Goal: Navigation & Orientation: Find specific page/section

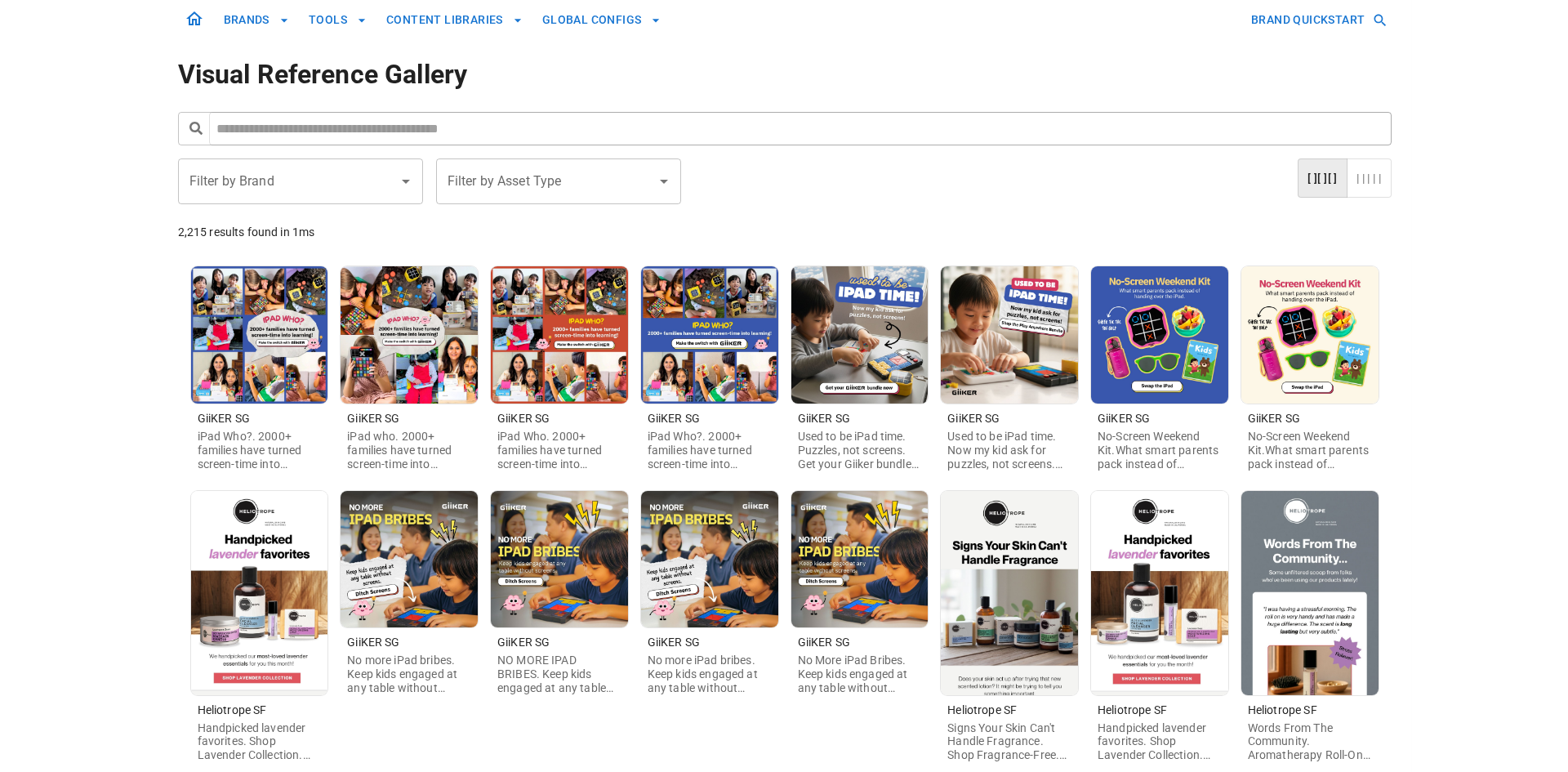
scroll to position [82, 0]
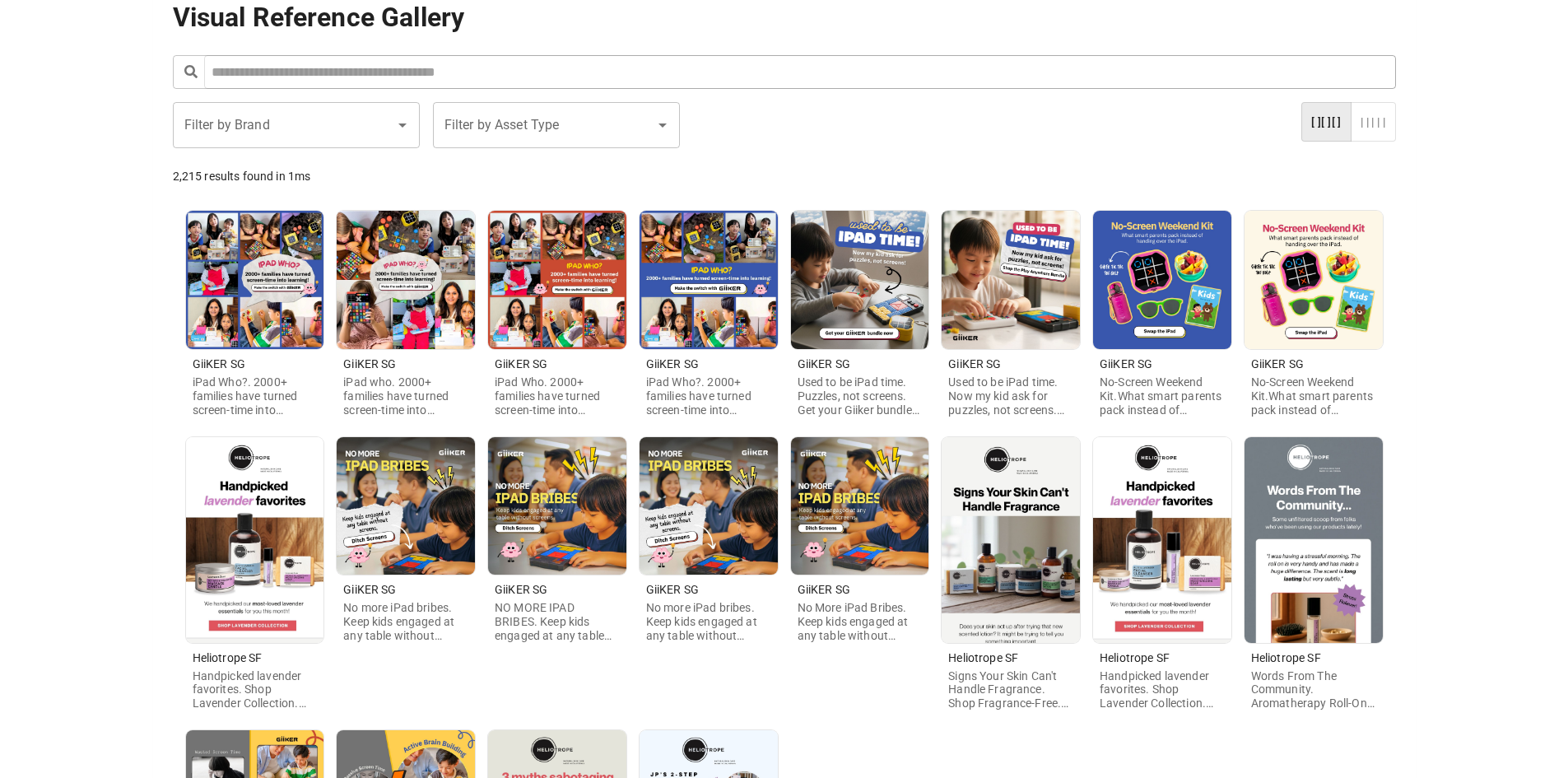
click at [300, 538] on img at bounding box center [255, 539] width 139 height 206
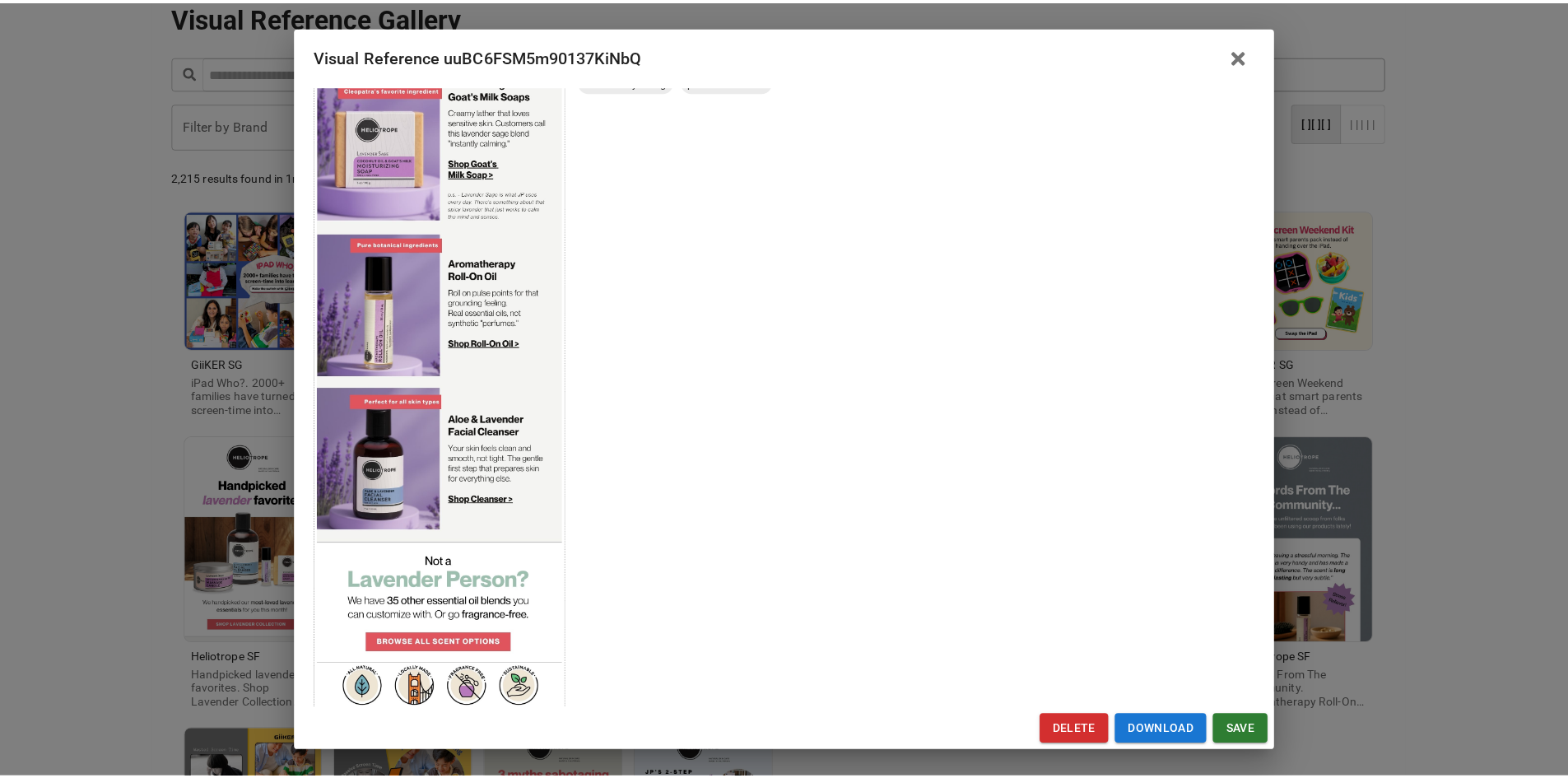
scroll to position [211, 0]
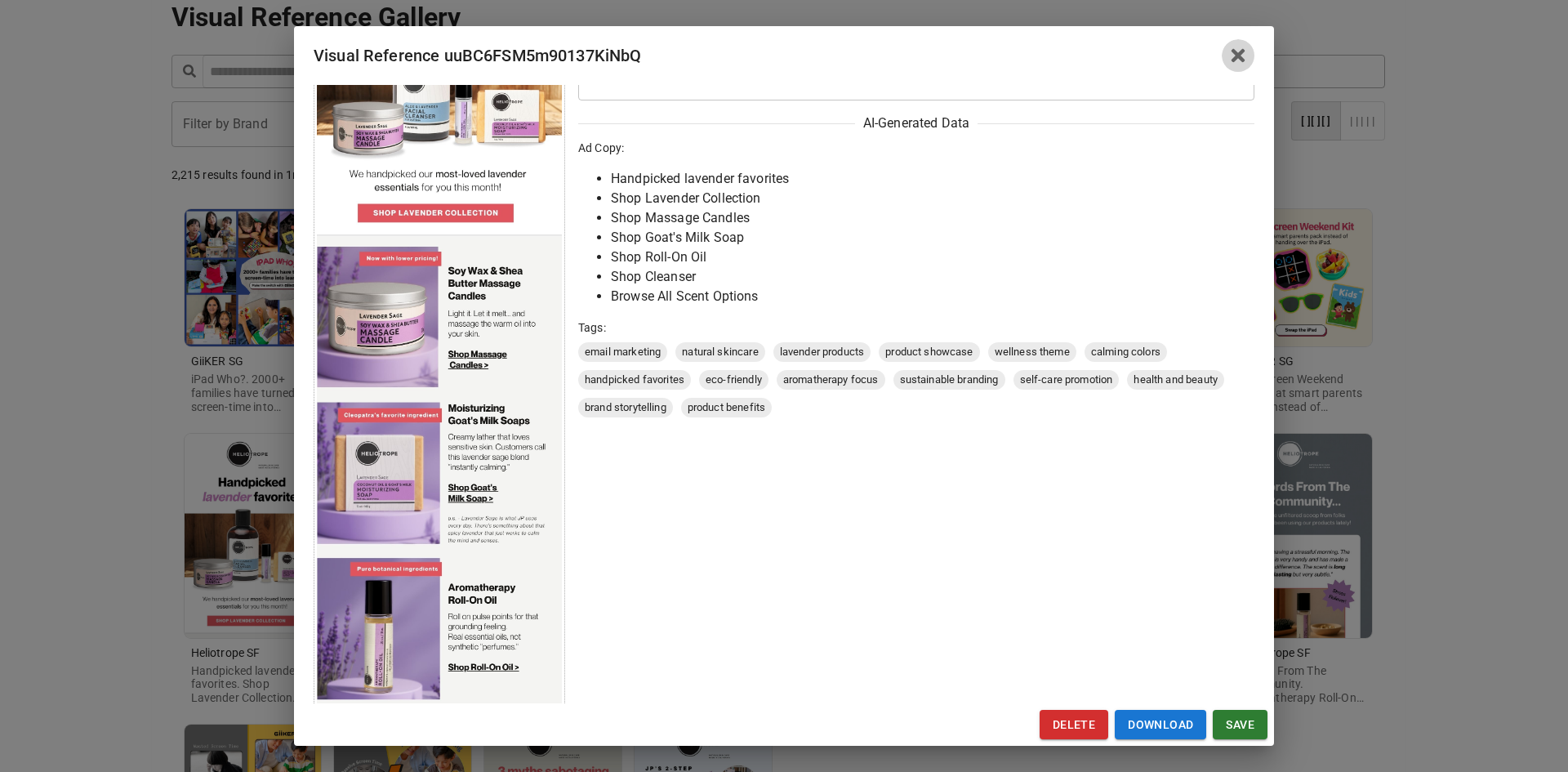
click at [1233, 53] on icon "button" at bounding box center [1238, 56] width 20 height 20
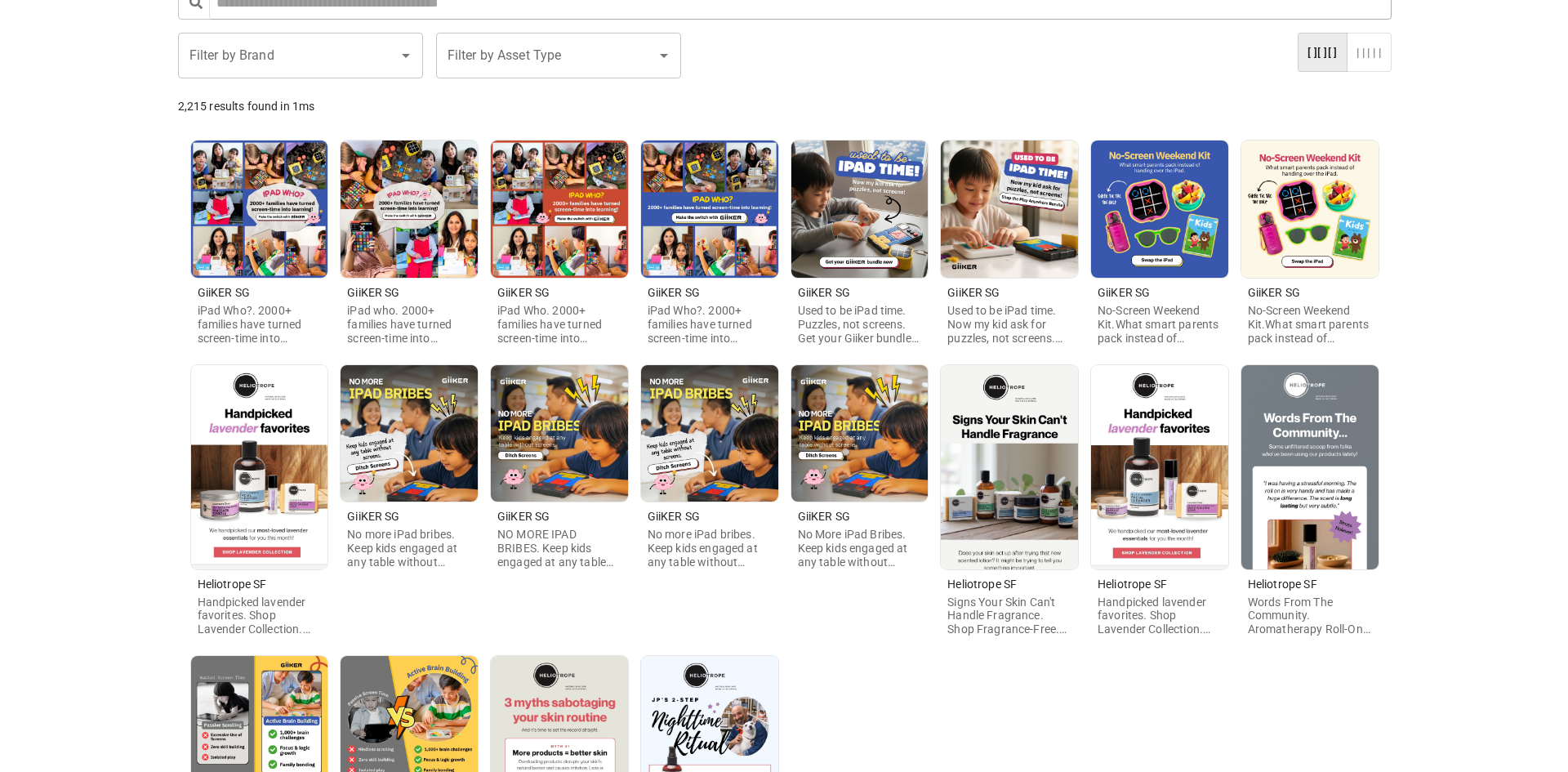
scroll to position [245, 0]
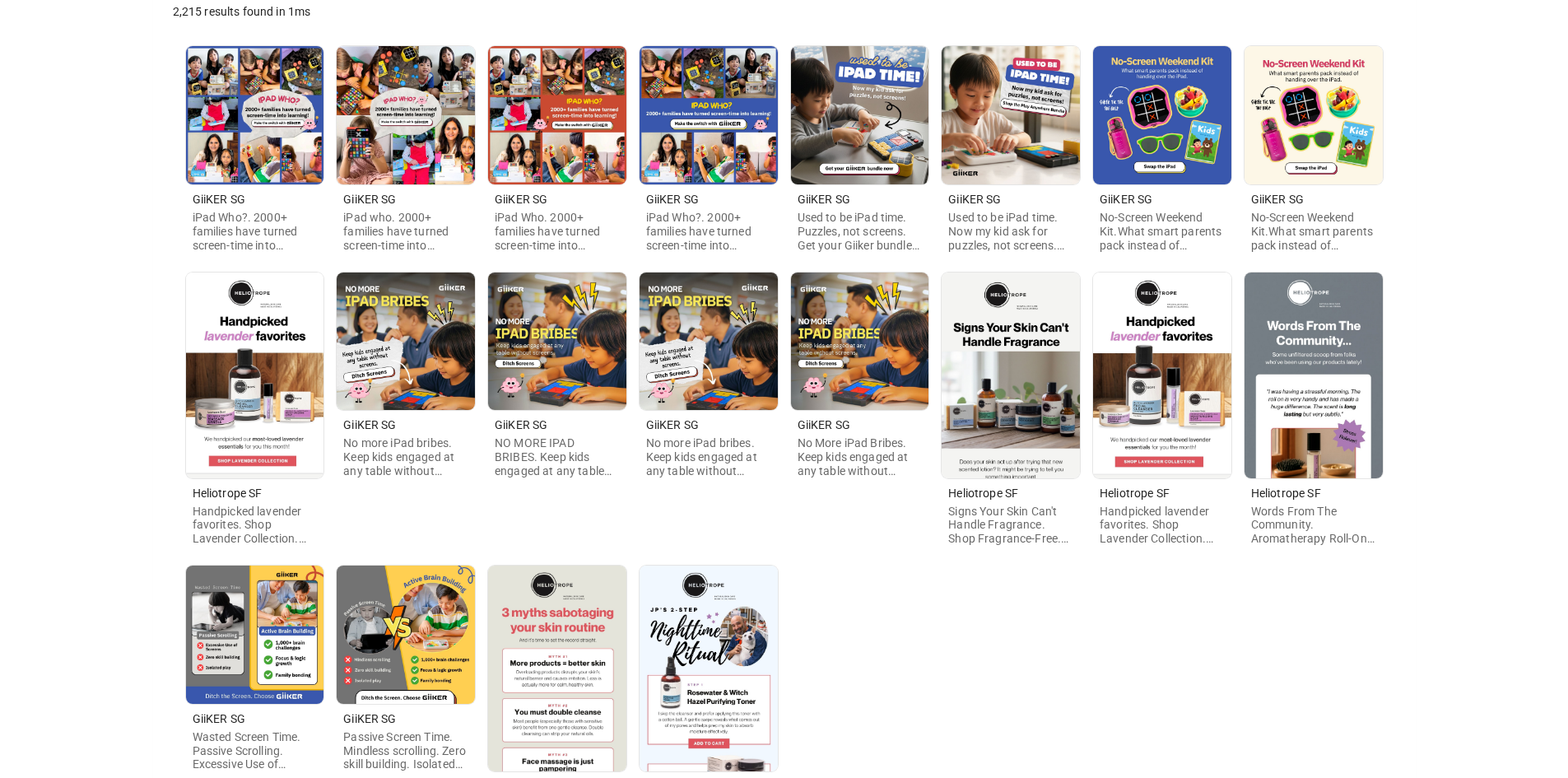
click at [1032, 403] on img at bounding box center [1011, 375] width 139 height 206
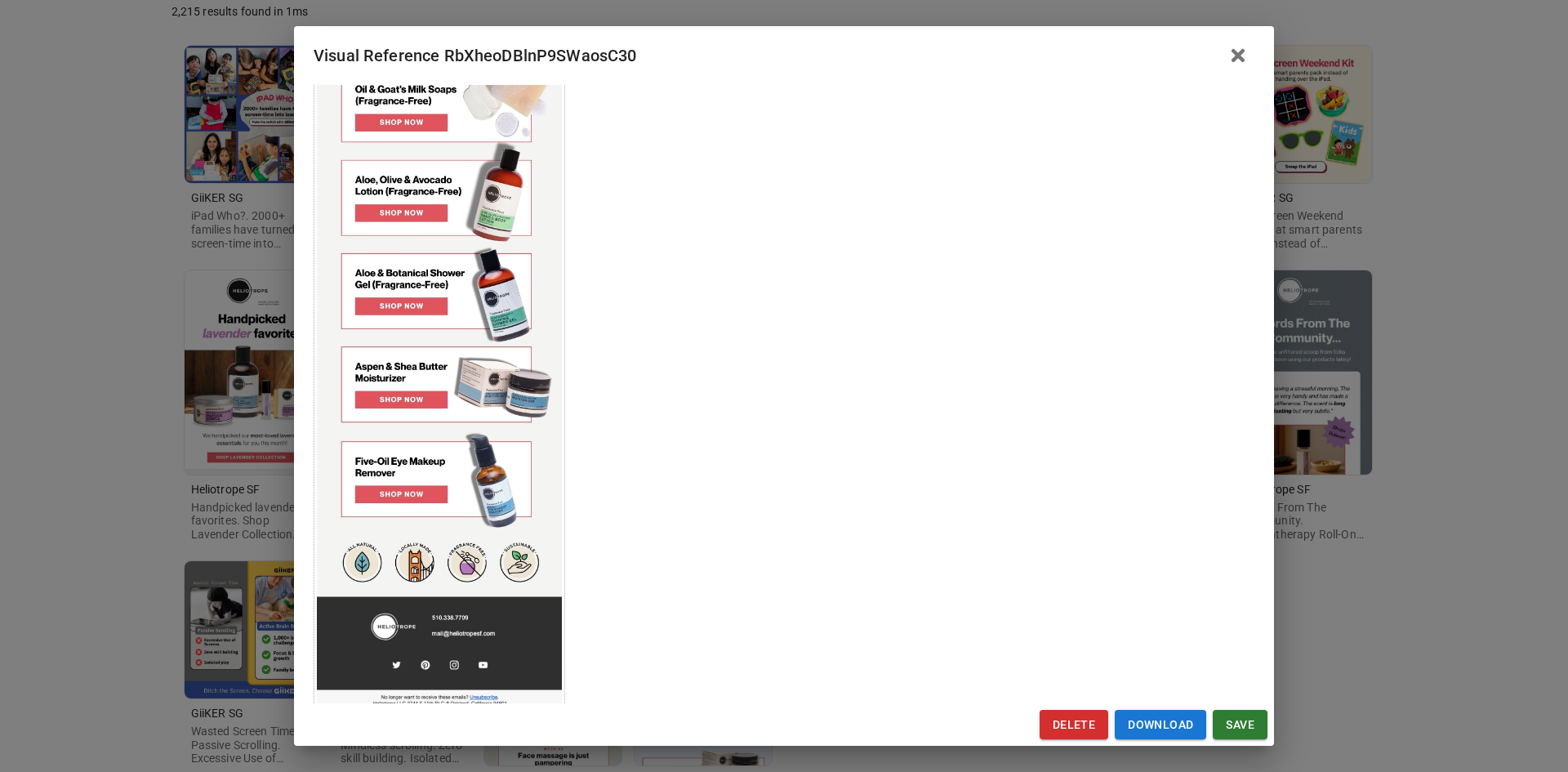
scroll to position [779, 0]
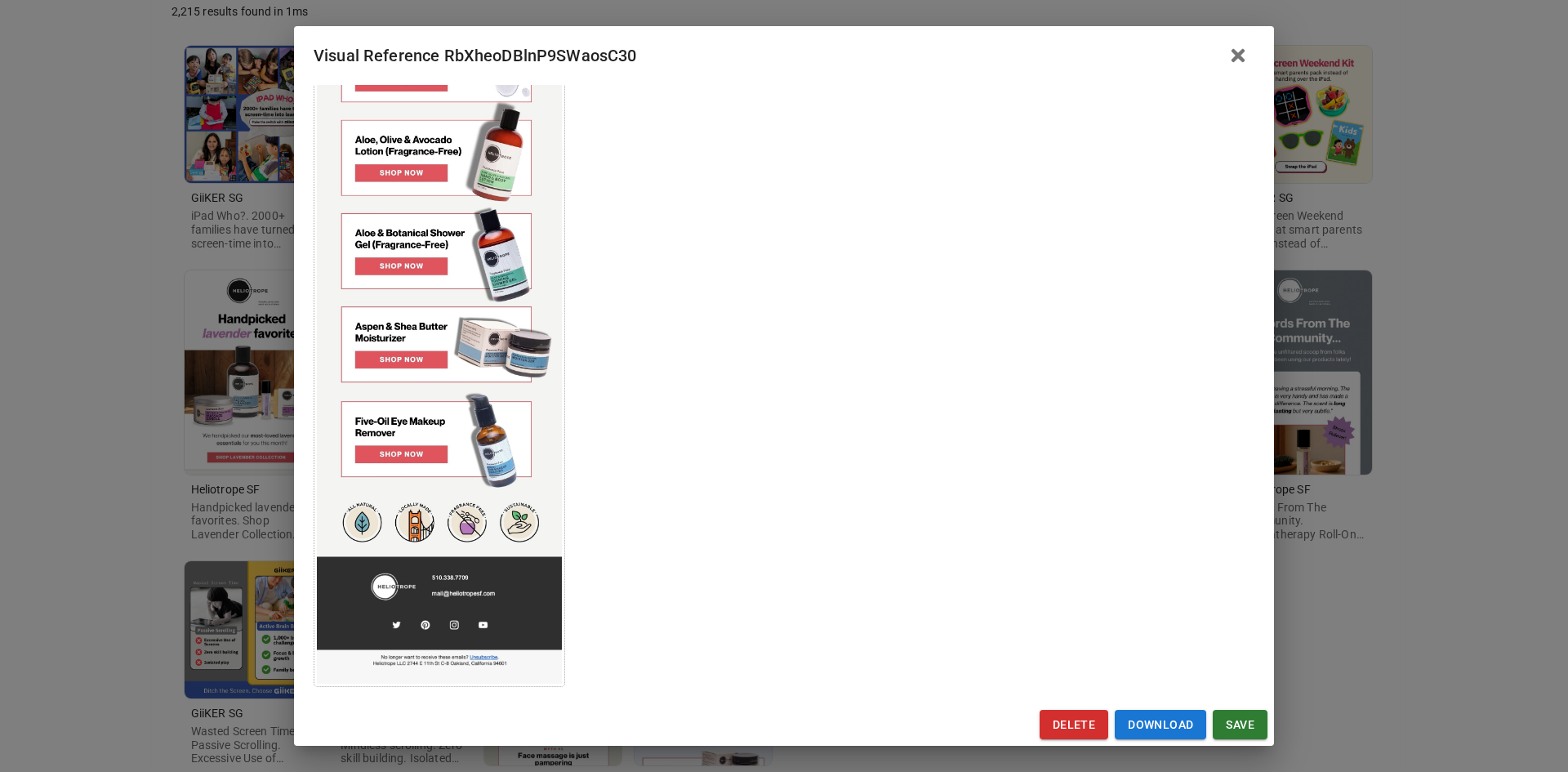
click at [114, 238] on div "Visual Reference RbXheoDBlnP9SWaosC30 Brand: Heliotrope SF Custom Info Notes * …" at bounding box center [784, 386] width 1568 height 772
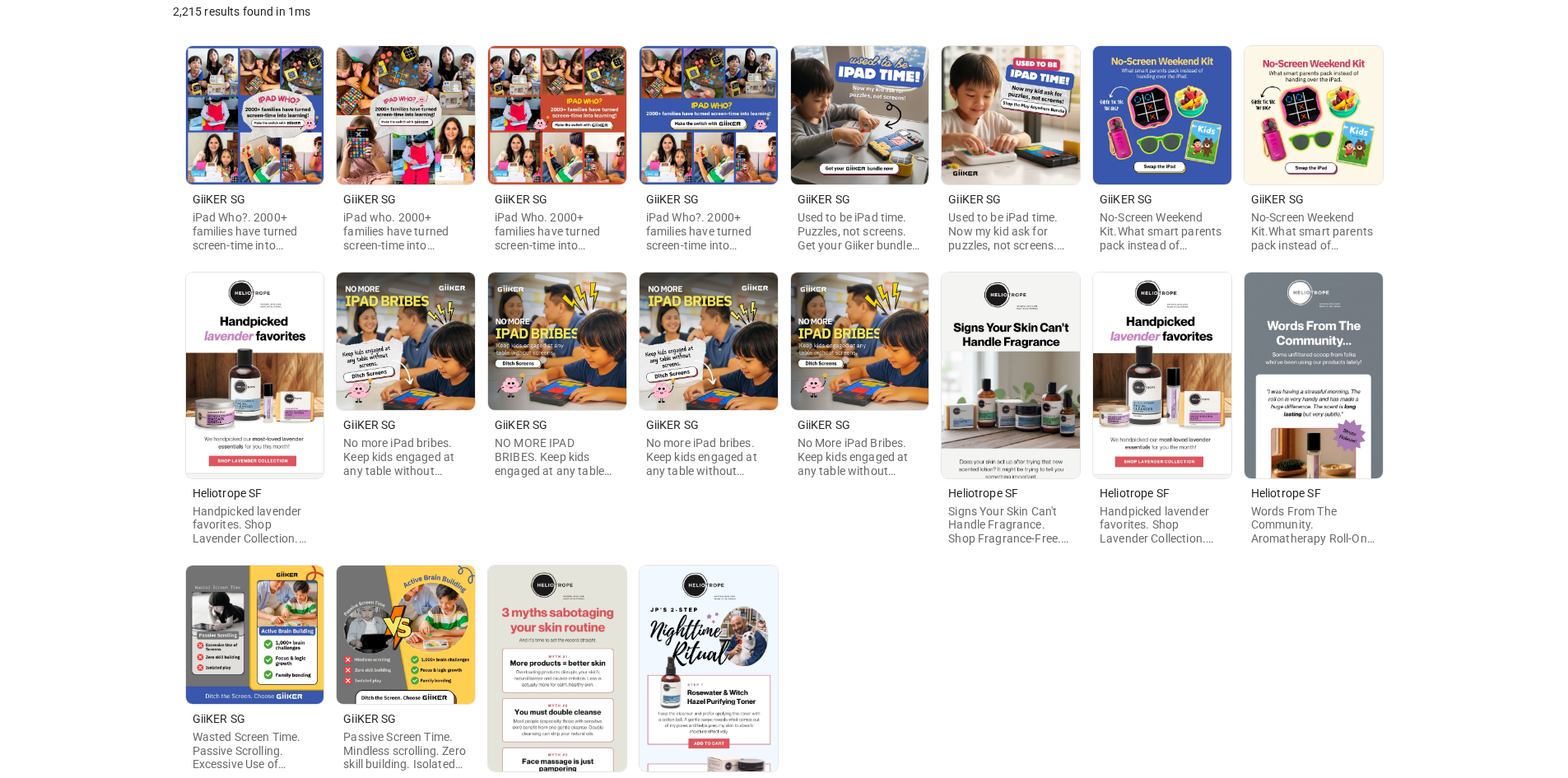
click at [1161, 403] on img at bounding box center [1163, 375] width 139 height 206
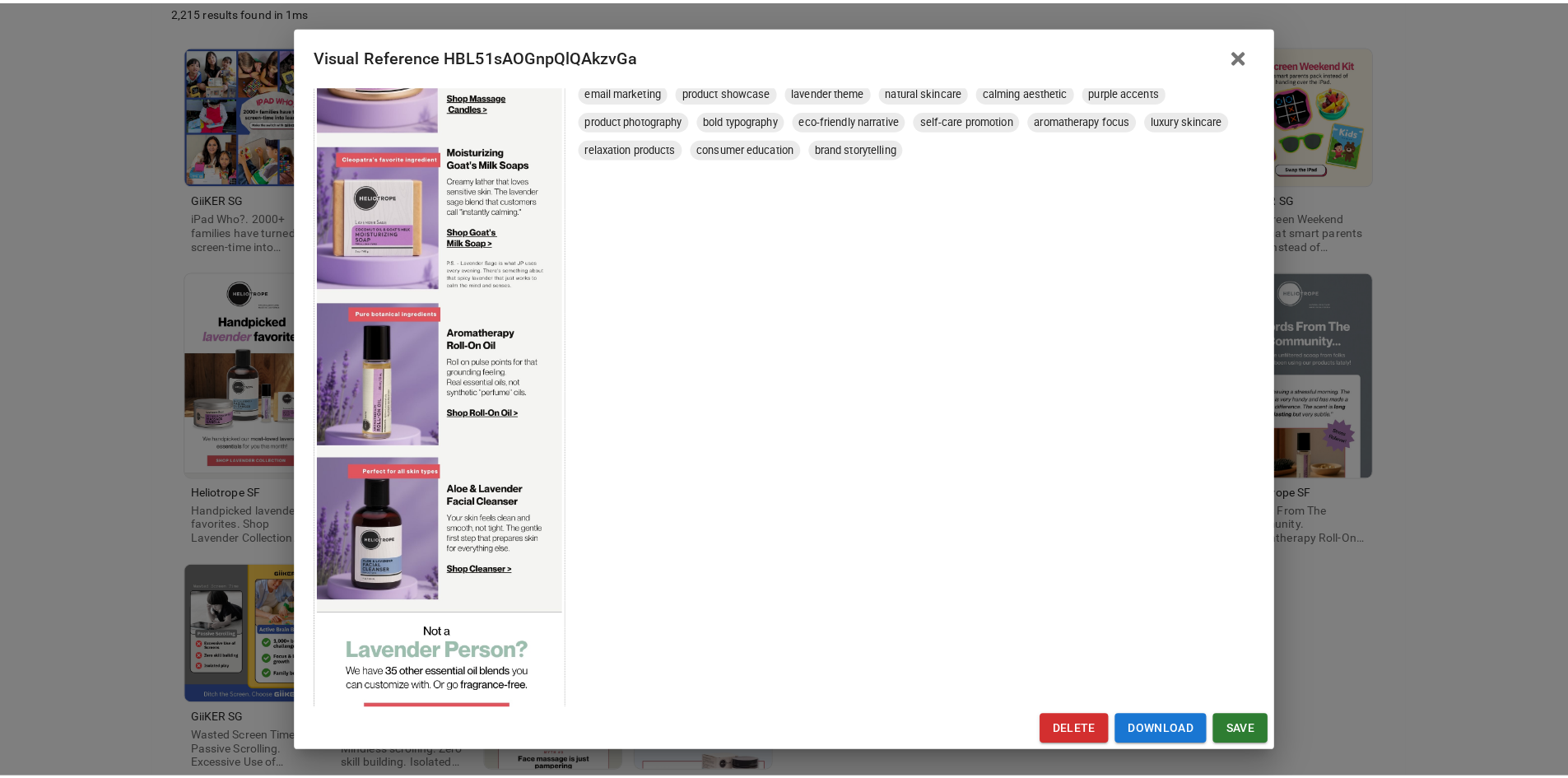
scroll to position [576, 0]
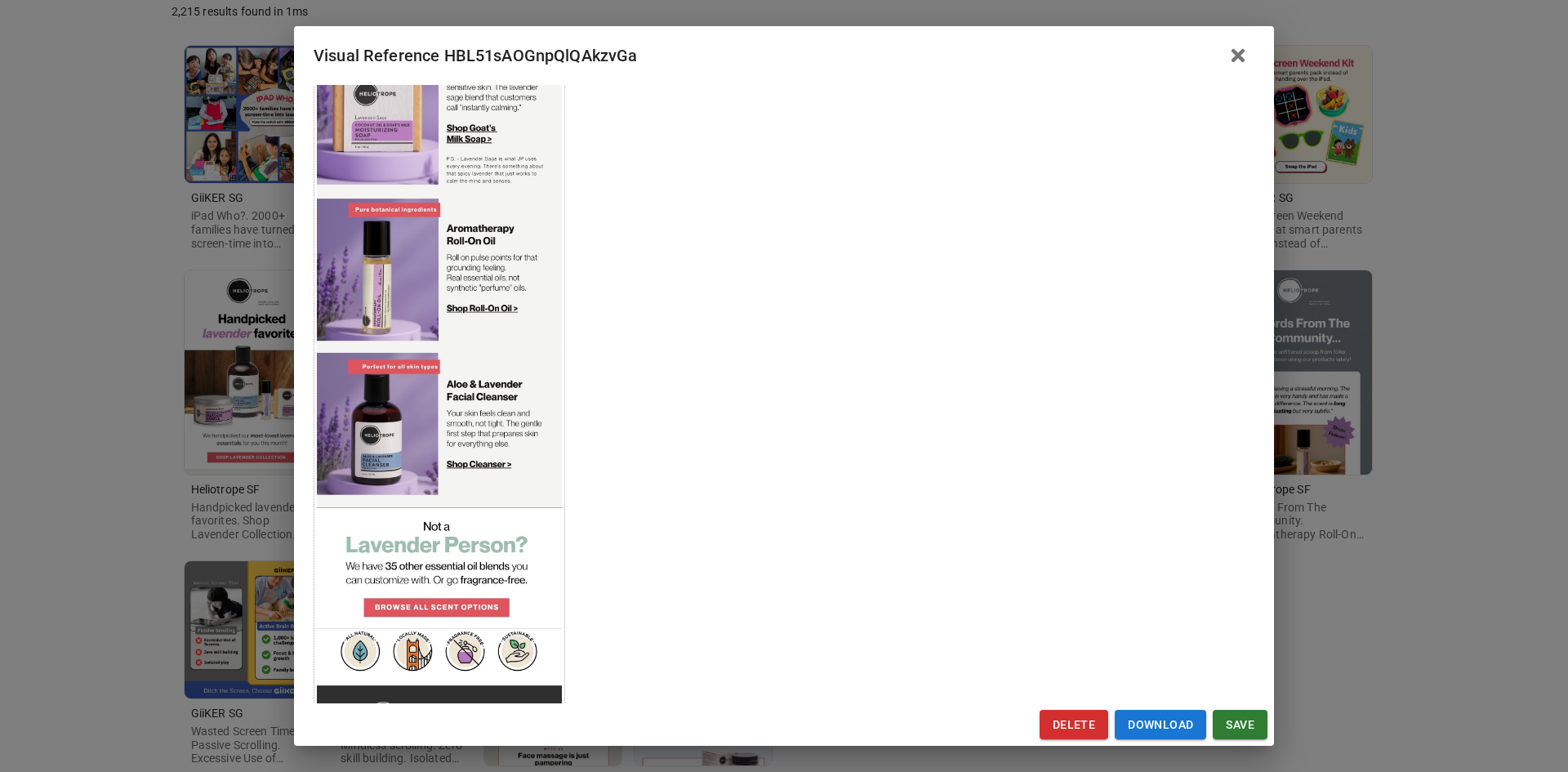
click at [153, 507] on div "Visual Reference HBL51sAOGnpQlQAkzvGa Brand: Heliotrope SF Custom Info Notes * …" at bounding box center [784, 386] width 1568 height 772
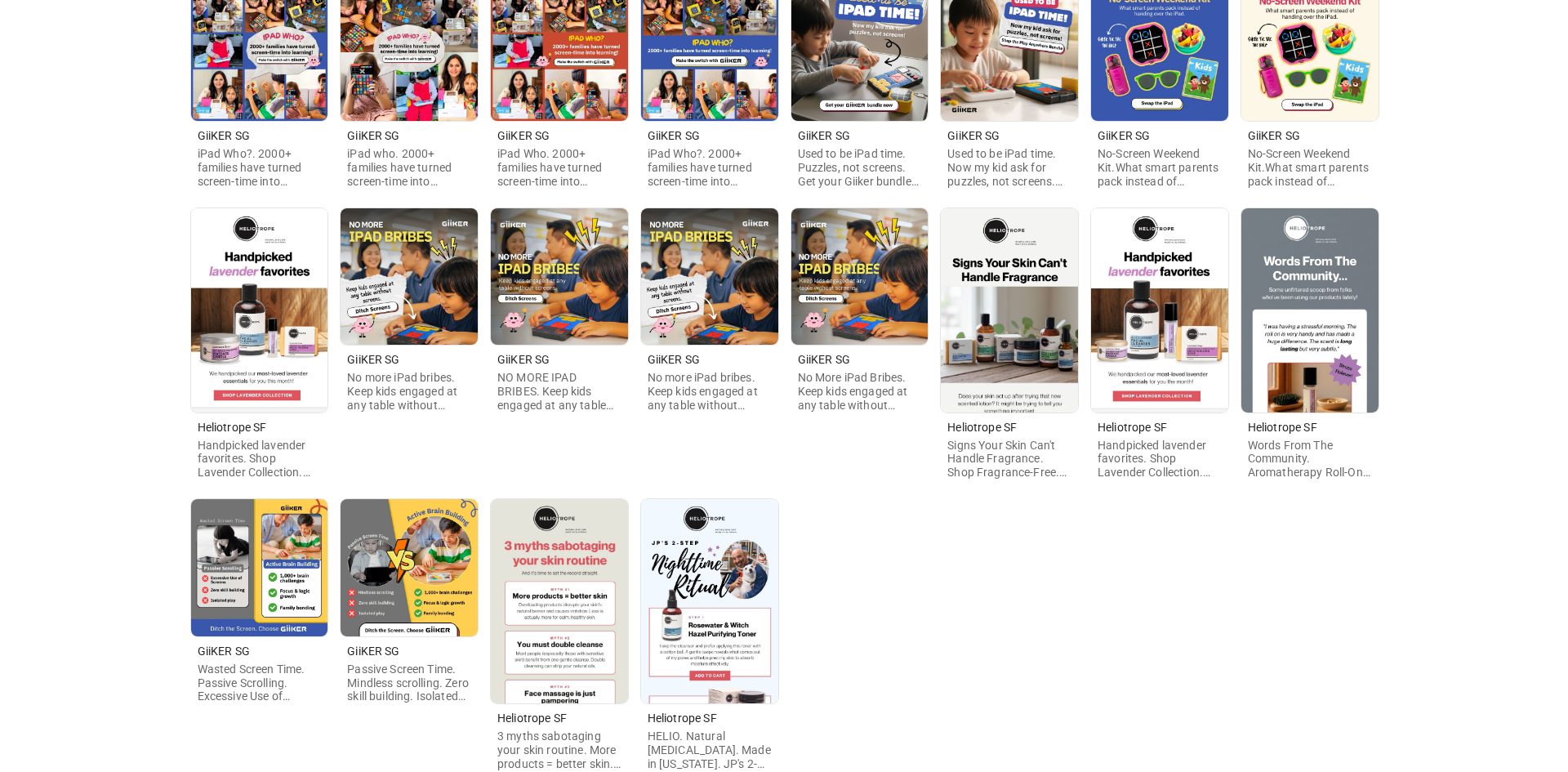
scroll to position [326, 0]
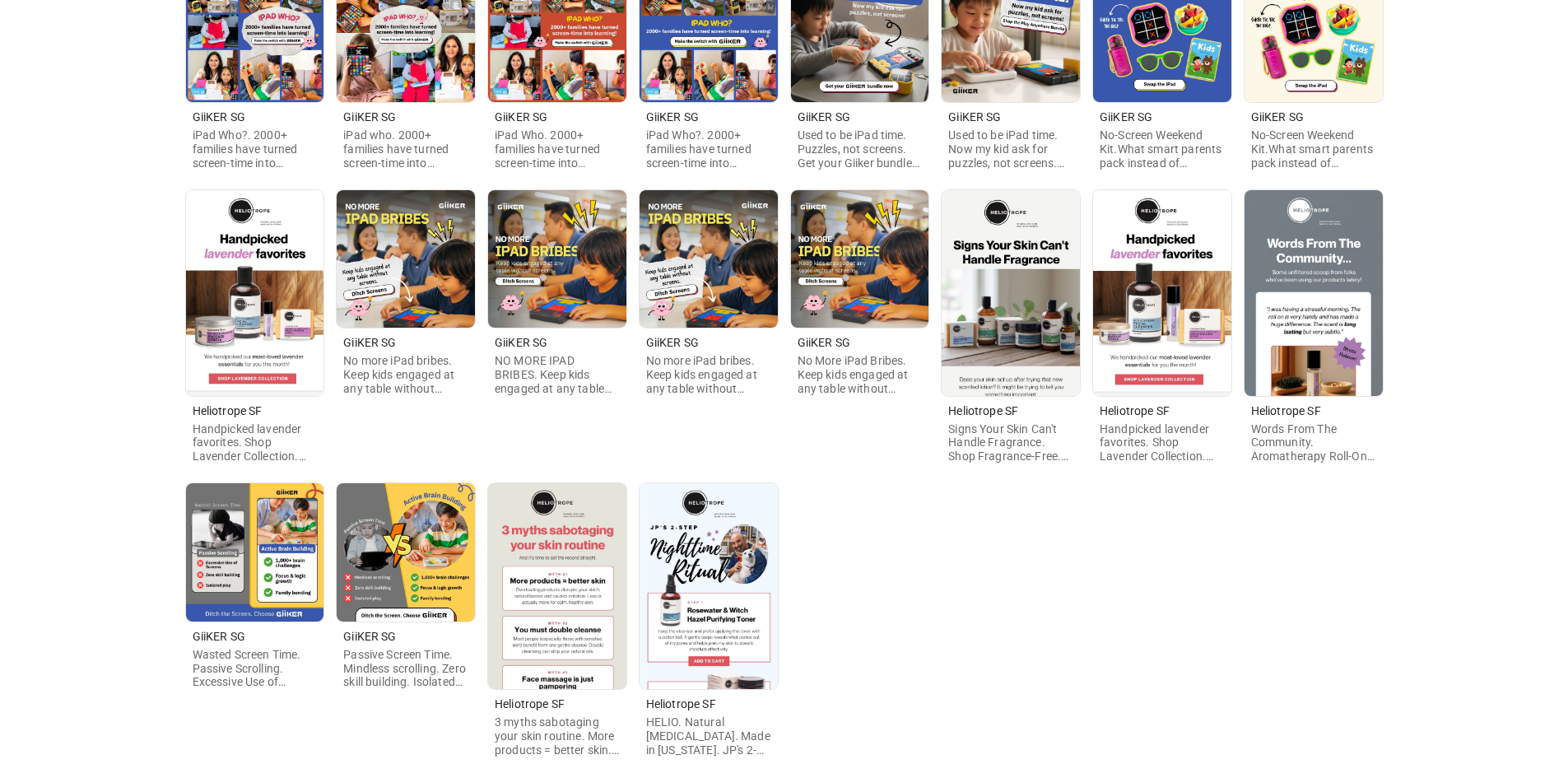
click at [593, 649] on img at bounding box center [557, 586] width 139 height 206
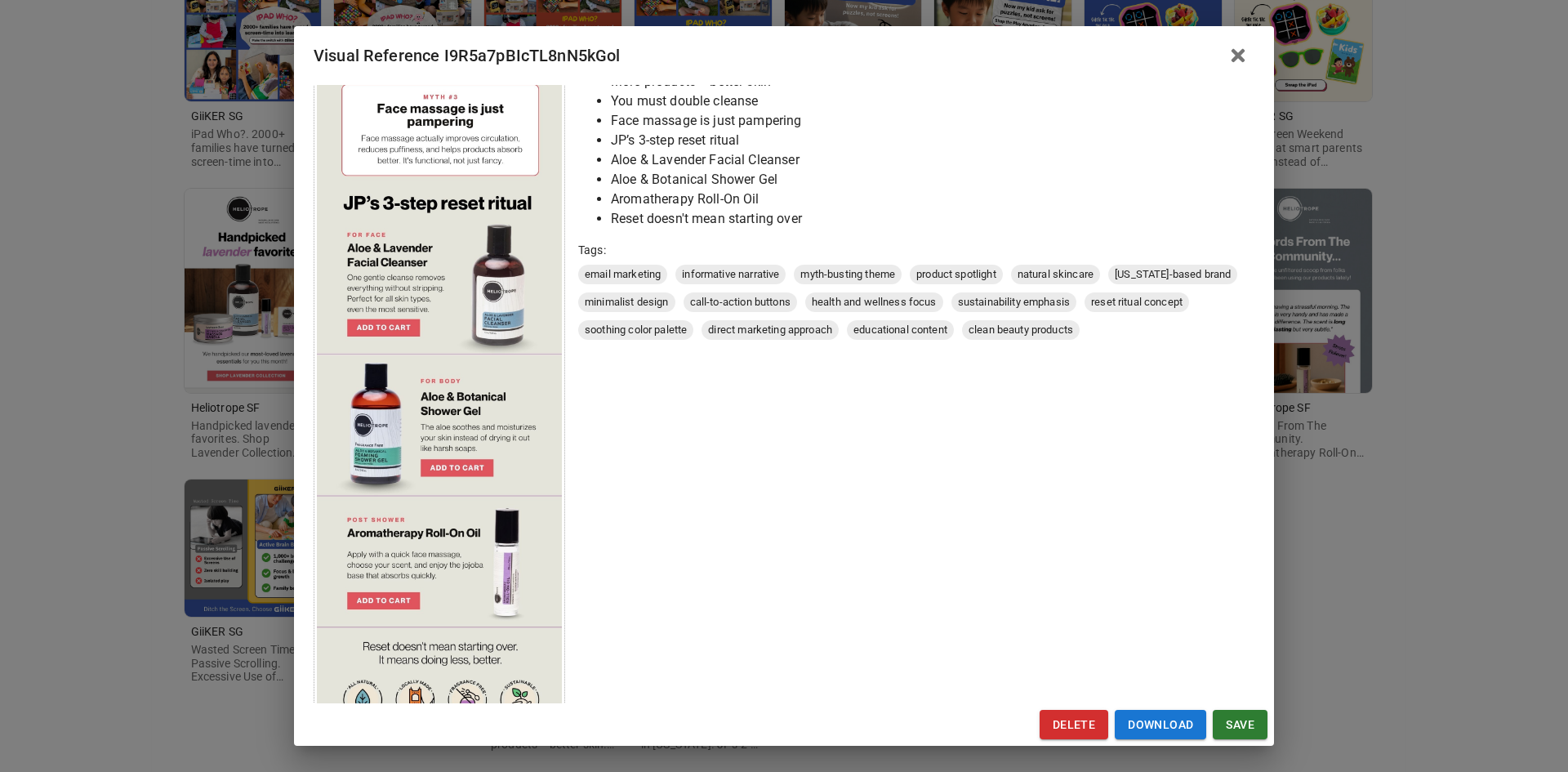
scroll to position [512, 0]
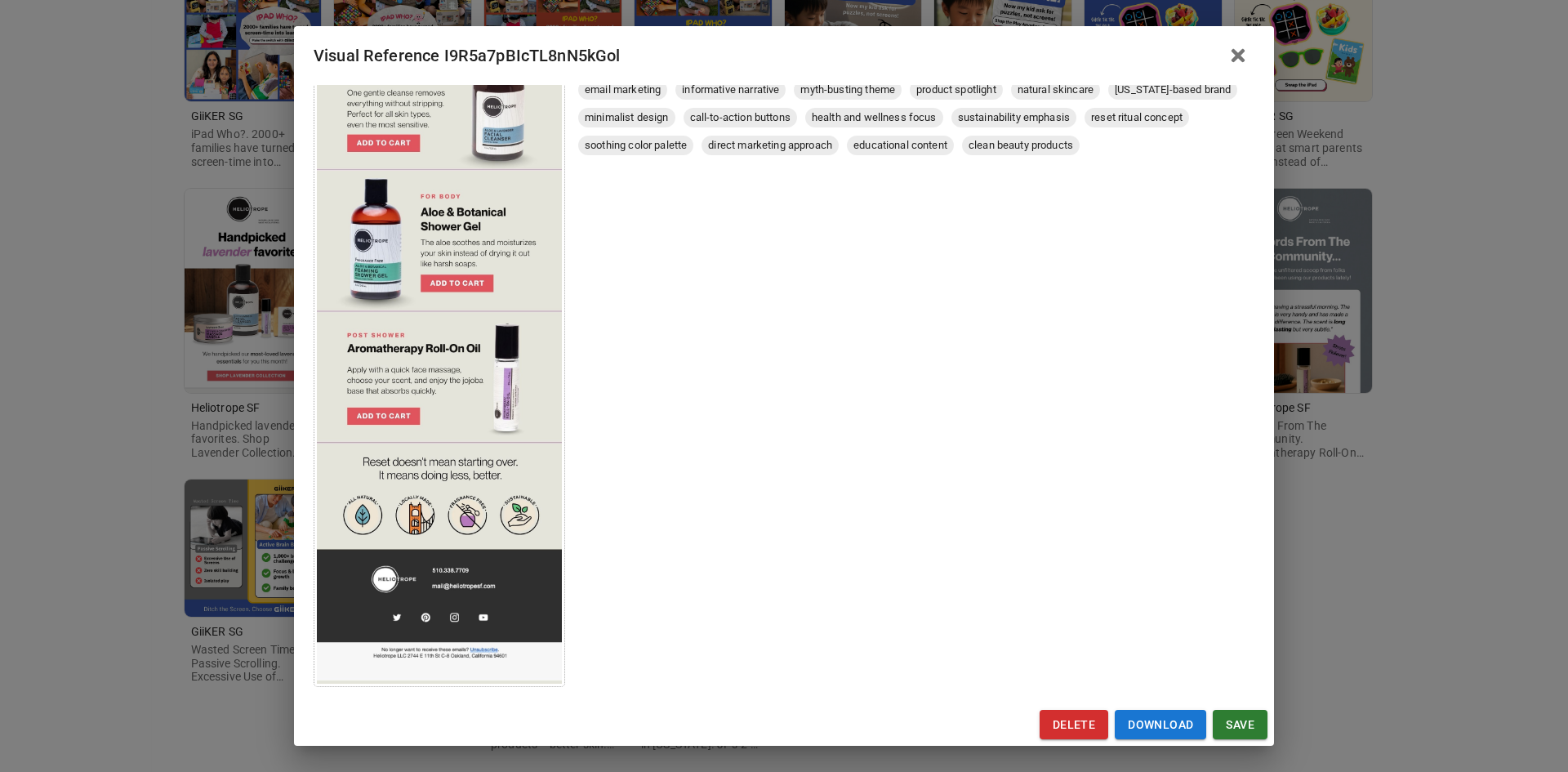
click at [82, 456] on div "Visual Reference I9R5a7pBIcTL8nN5kGol Brand: Heliotrope SF Custom Info Notes * …" at bounding box center [784, 386] width 1568 height 772
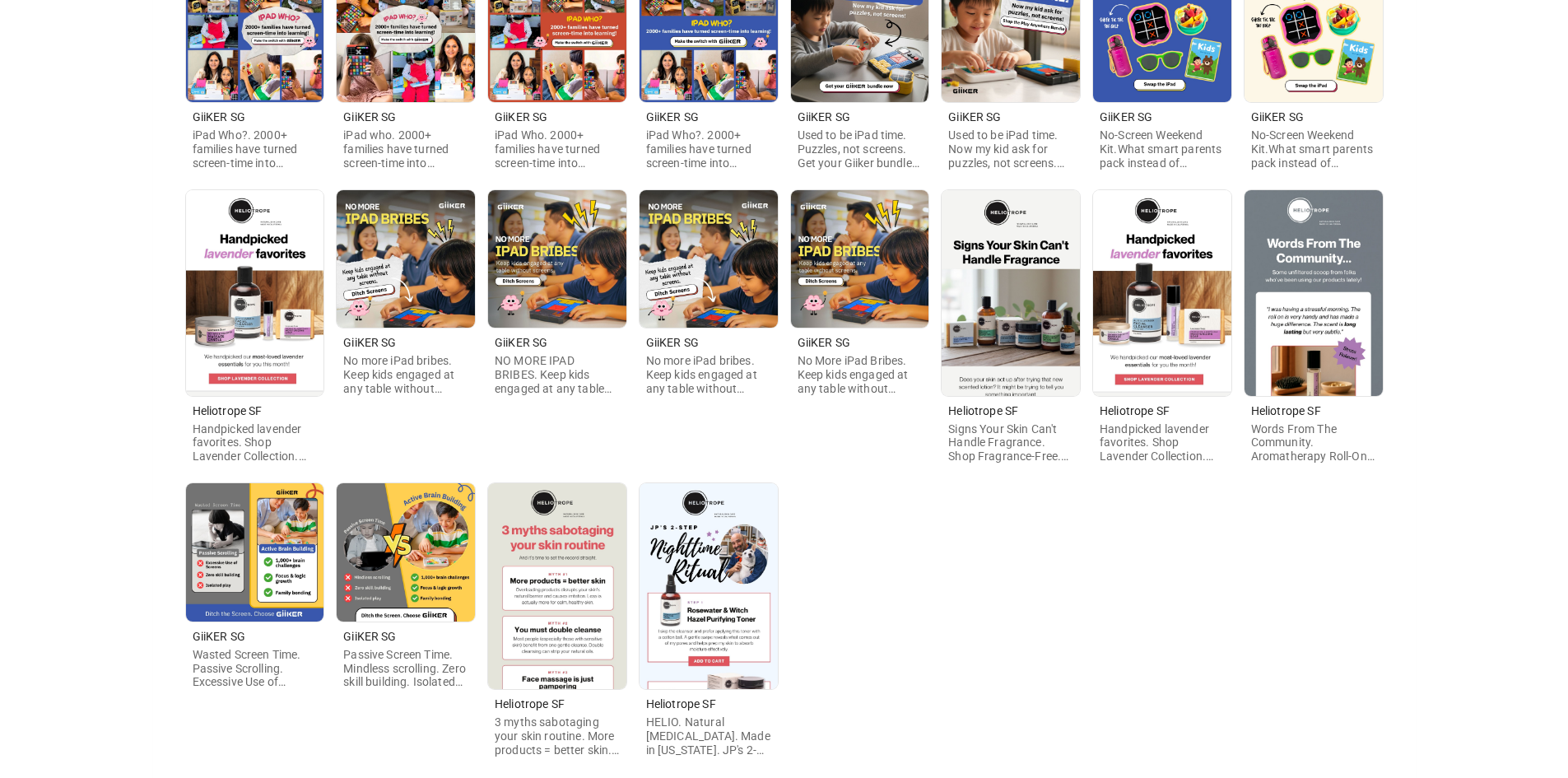
click at [282, 340] on img at bounding box center [255, 293] width 139 height 206
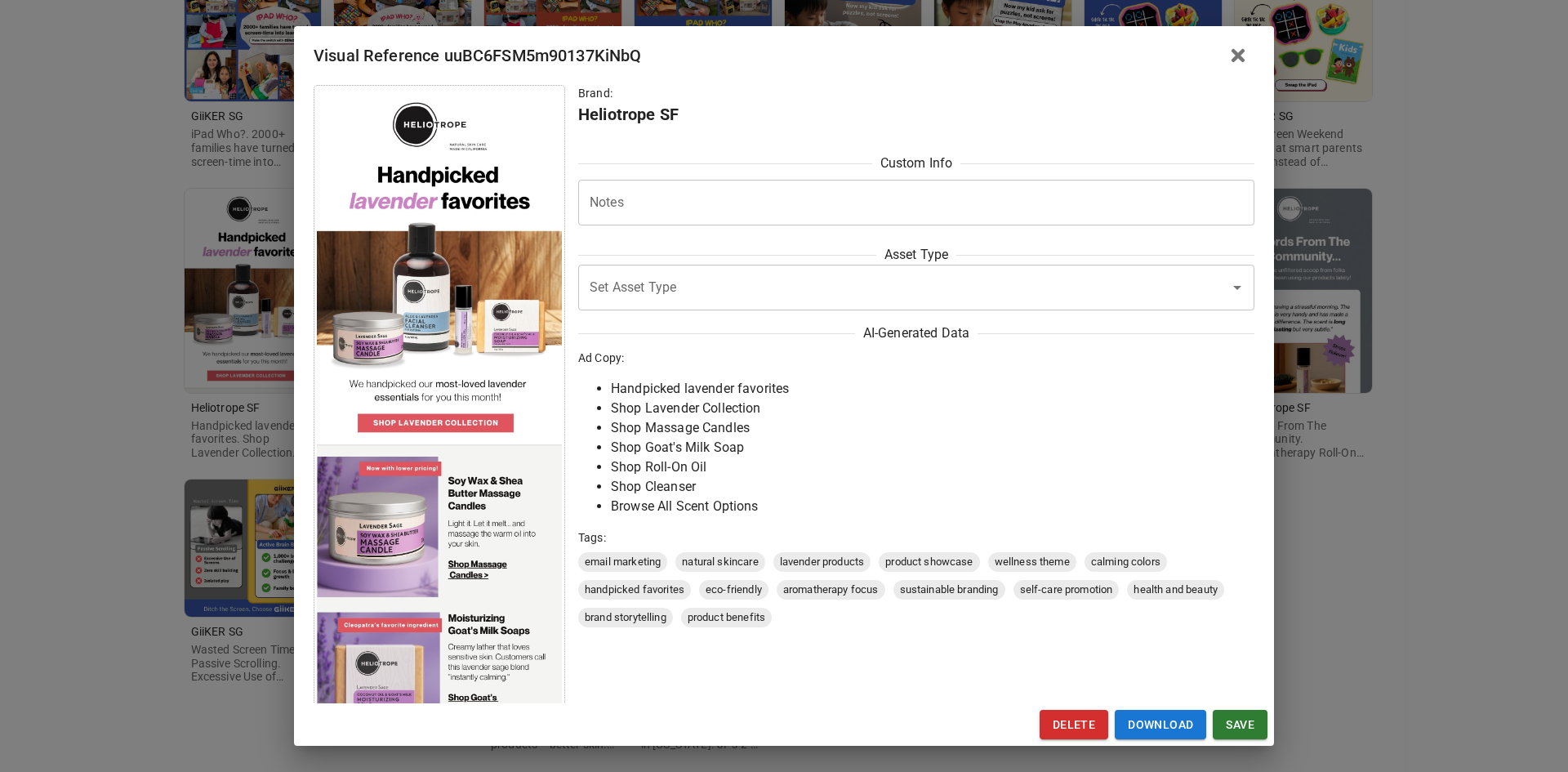
click at [1423, 482] on div "Visual Reference uuBC6FSM5m90137KiNbQ Brand: Heliotrope SF Custom Info Notes * …" at bounding box center [784, 386] width 1568 height 772
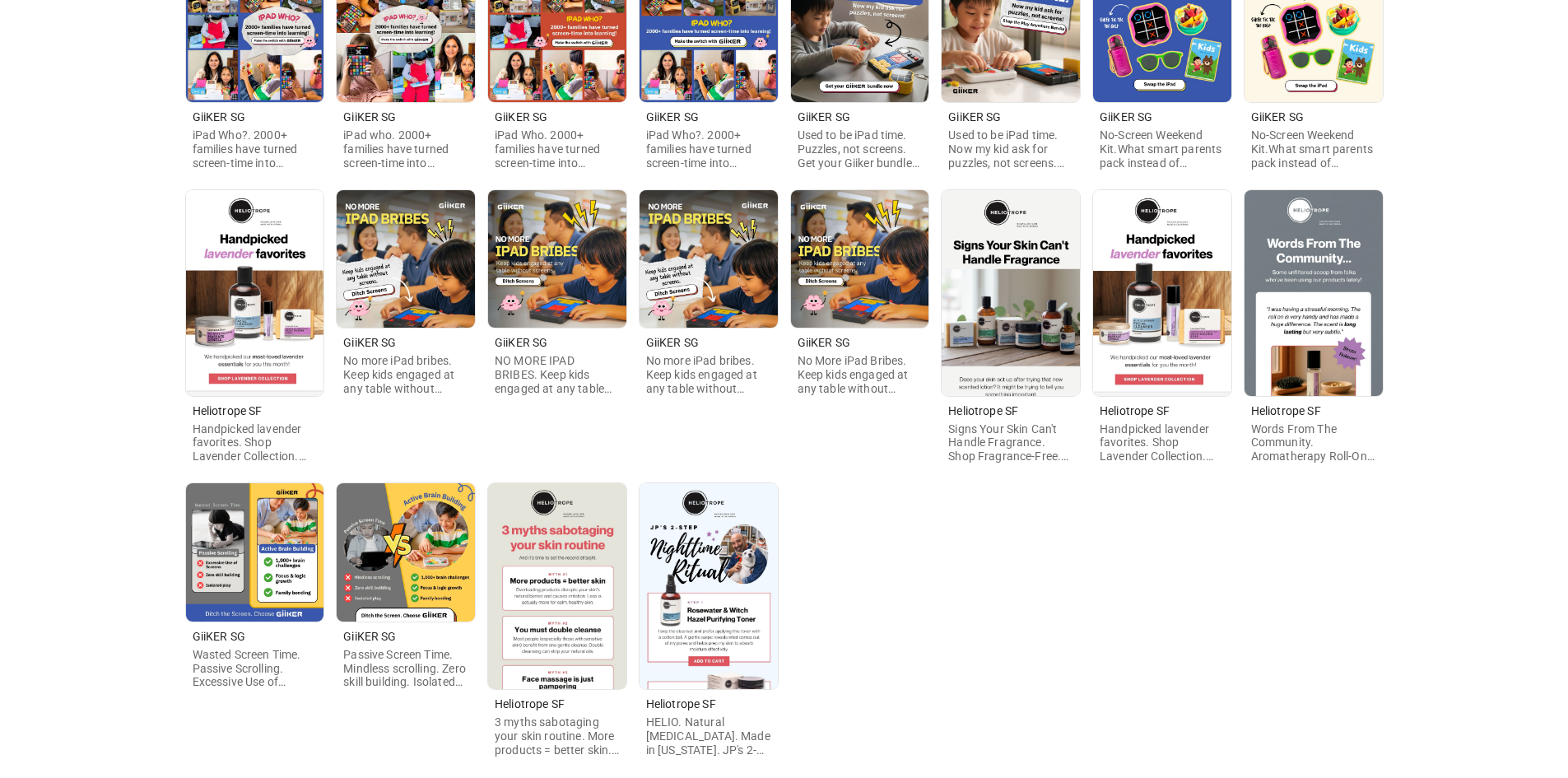
click at [1165, 346] on img at bounding box center [1163, 293] width 139 height 206
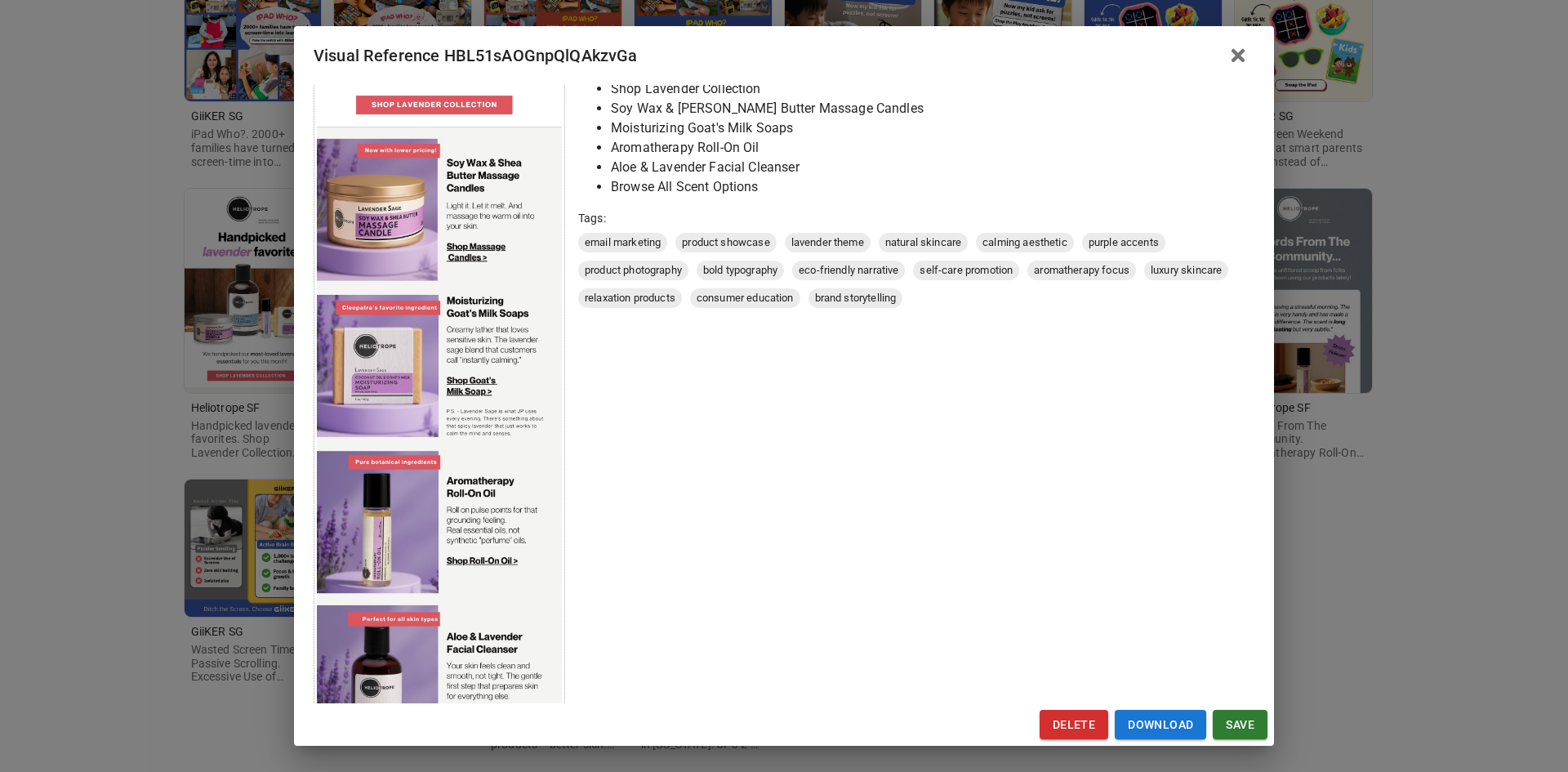
scroll to position [326, 0]
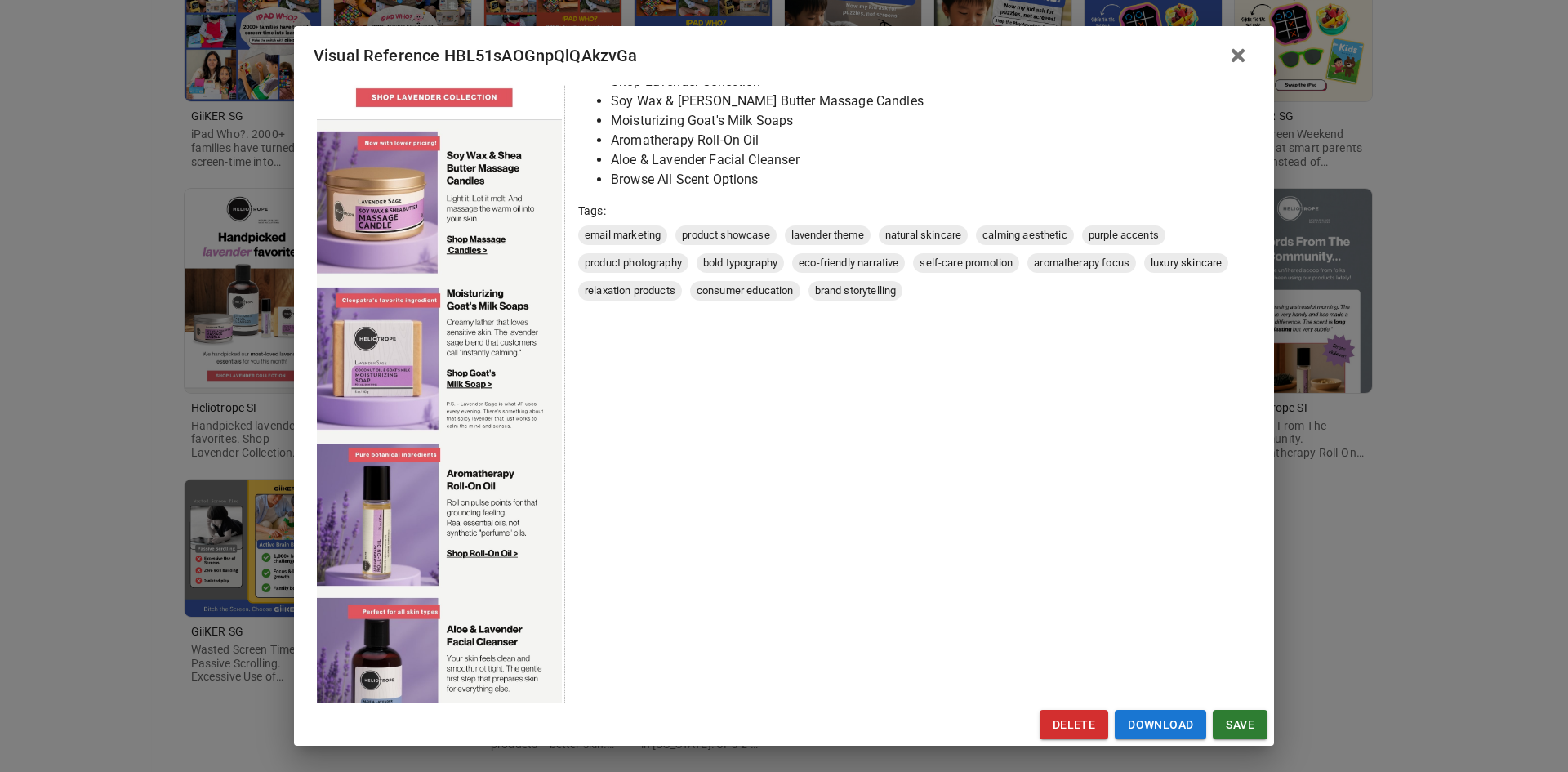
click at [87, 376] on div "Visual Reference HBL51sAOGnpQlQAkzvGa Brand: Heliotrope SF Custom Info Notes * …" at bounding box center [784, 386] width 1568 height 772
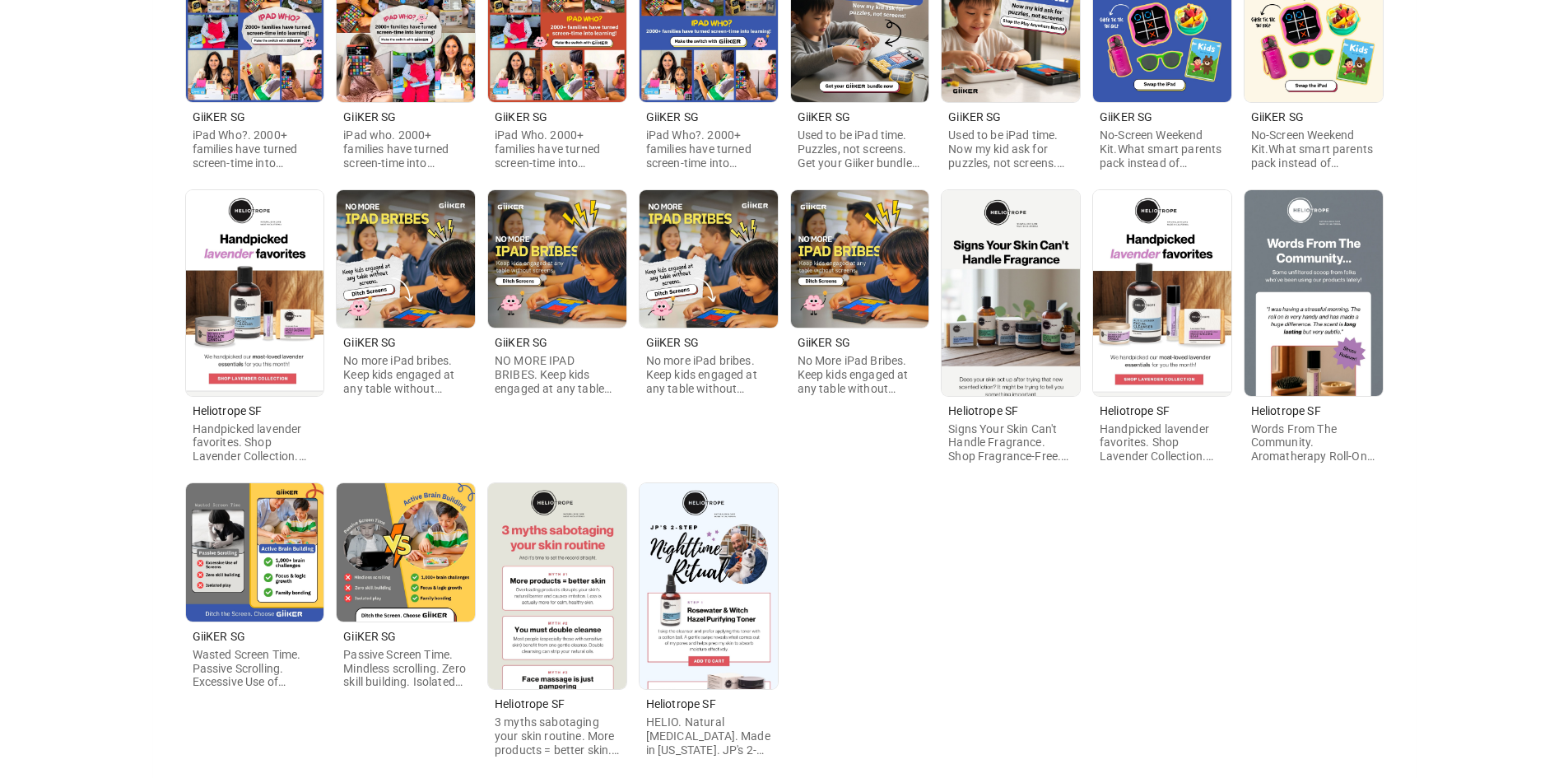
click at [254, 328] on img at bounding box center [255, 293] width 139 height 206
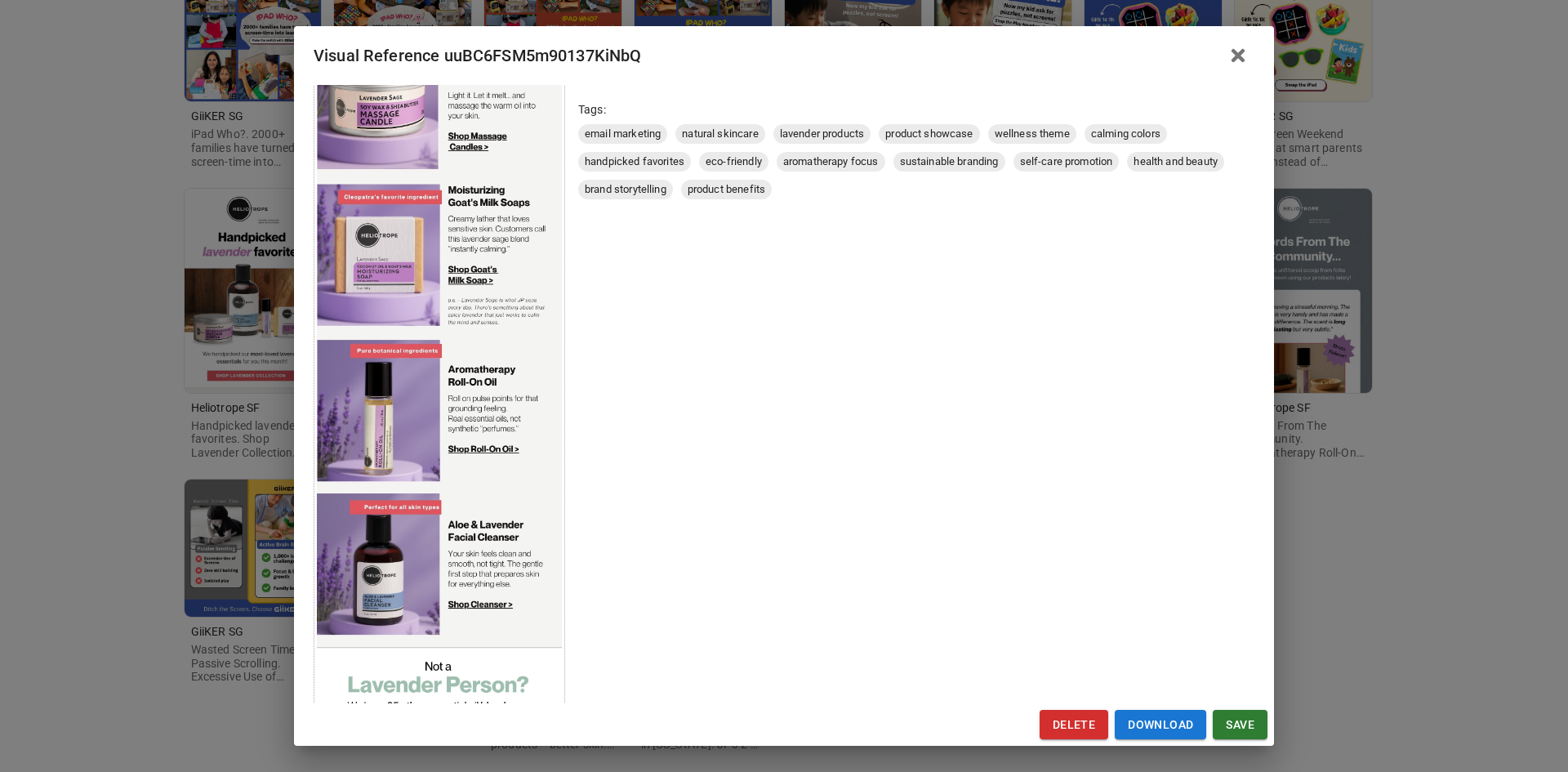
scroll to position [408, 0]
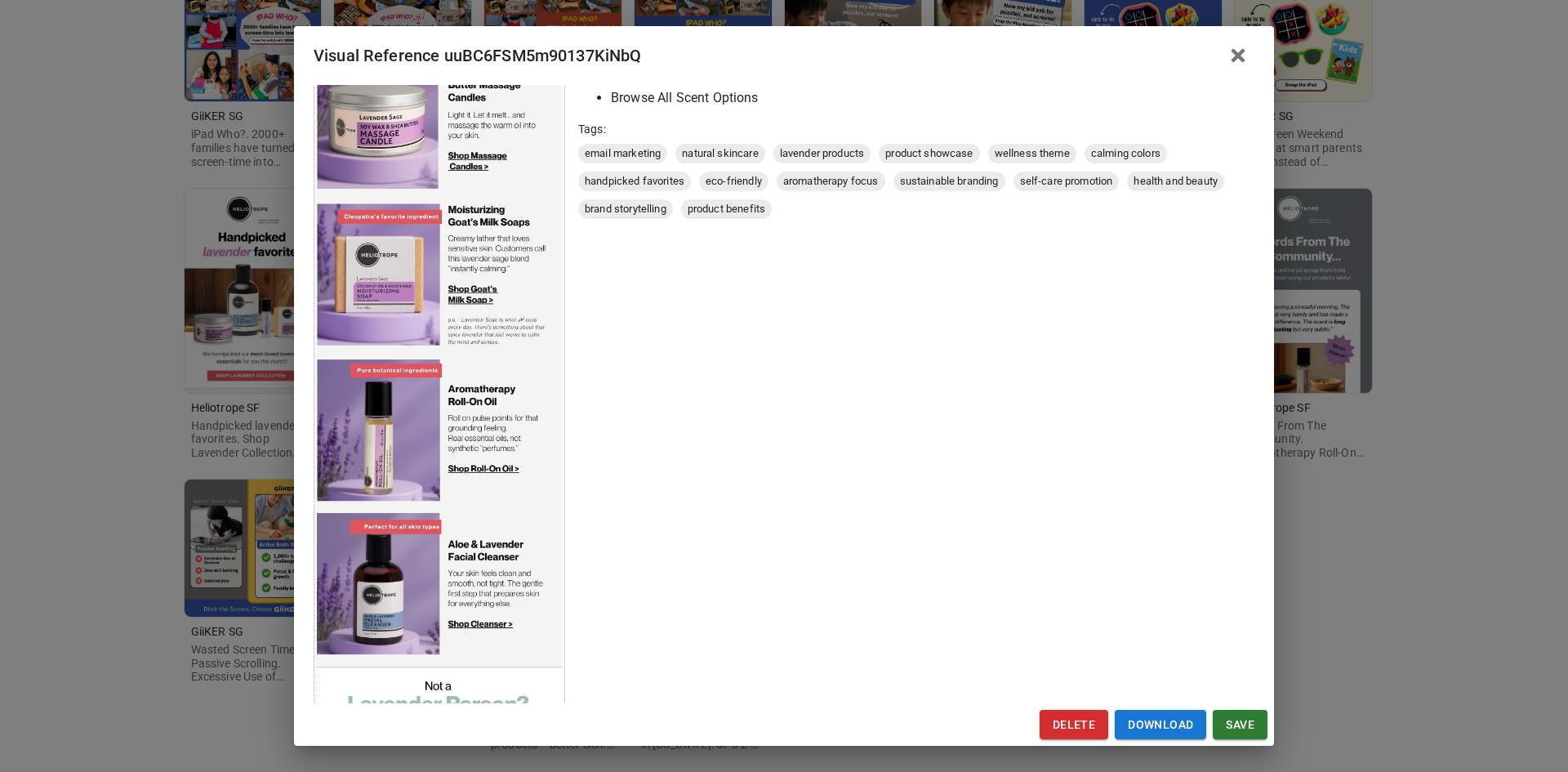
click at [399, 464] on img at bounding box center [439, 327] width 245 height 1295
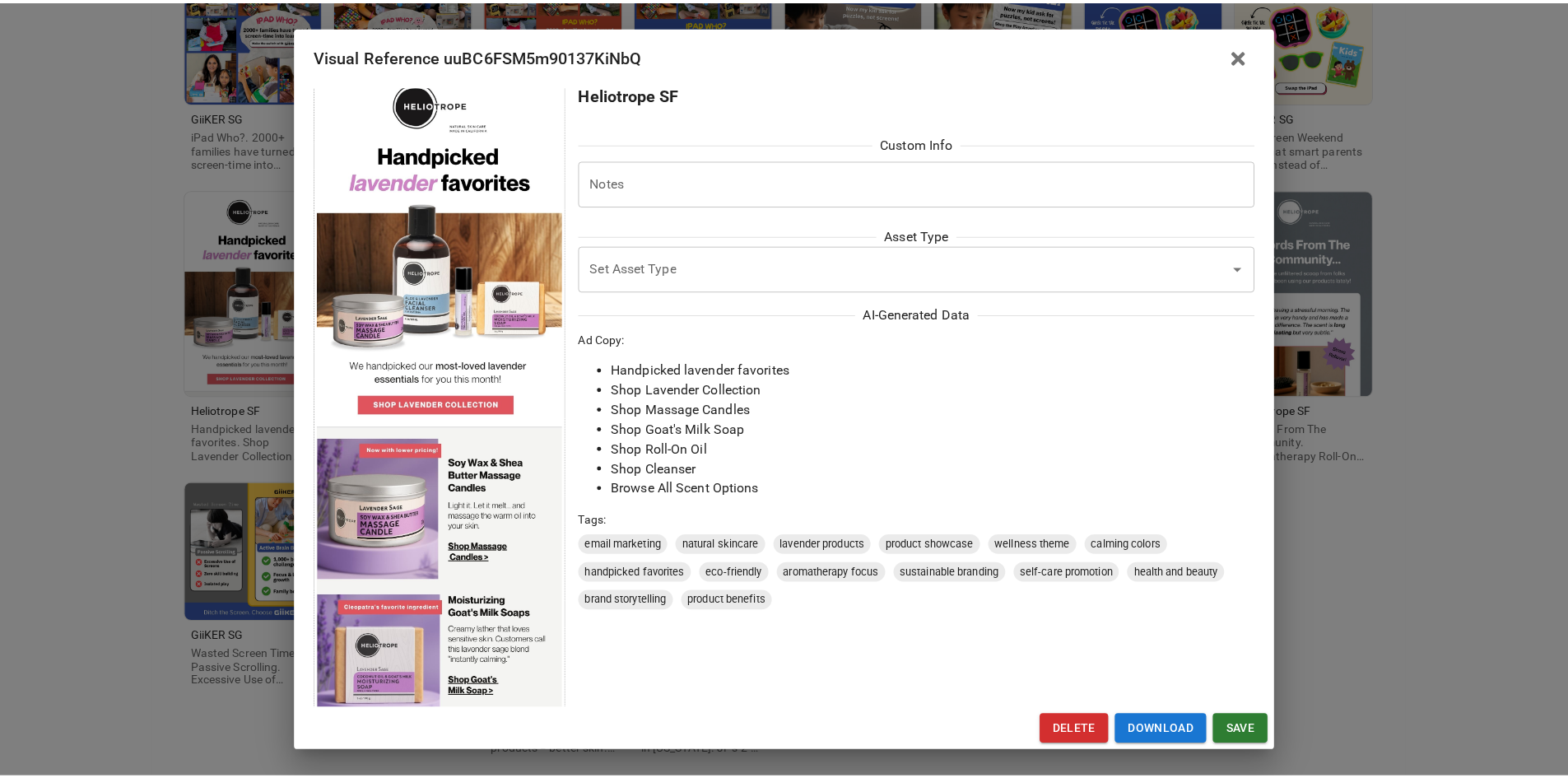
scroll to position [0, 0]
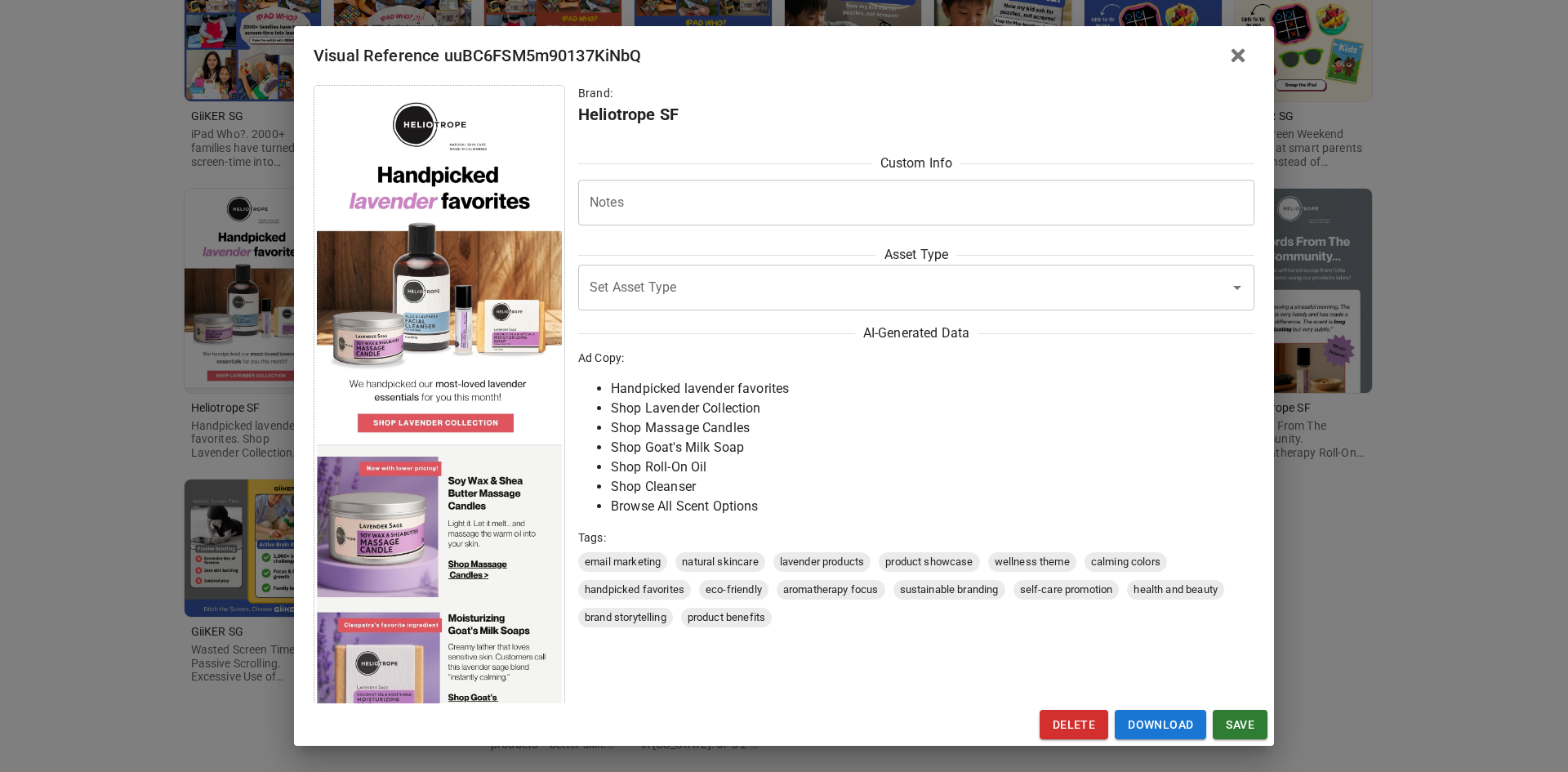
click at [1231, 56] on icon "button" at bounding box center [1238, 56] width 20 height 20
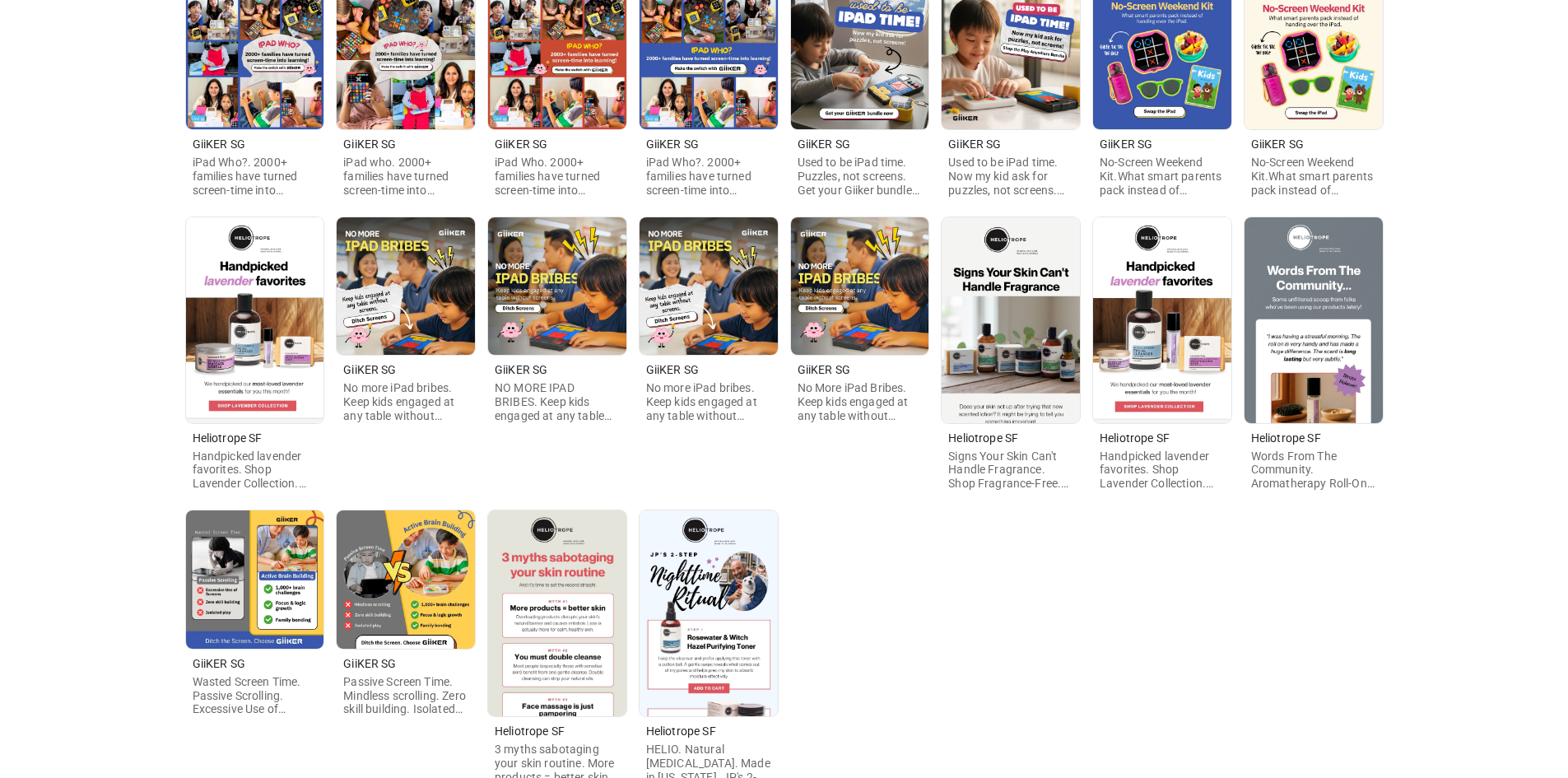
scroll to position [329, 0]
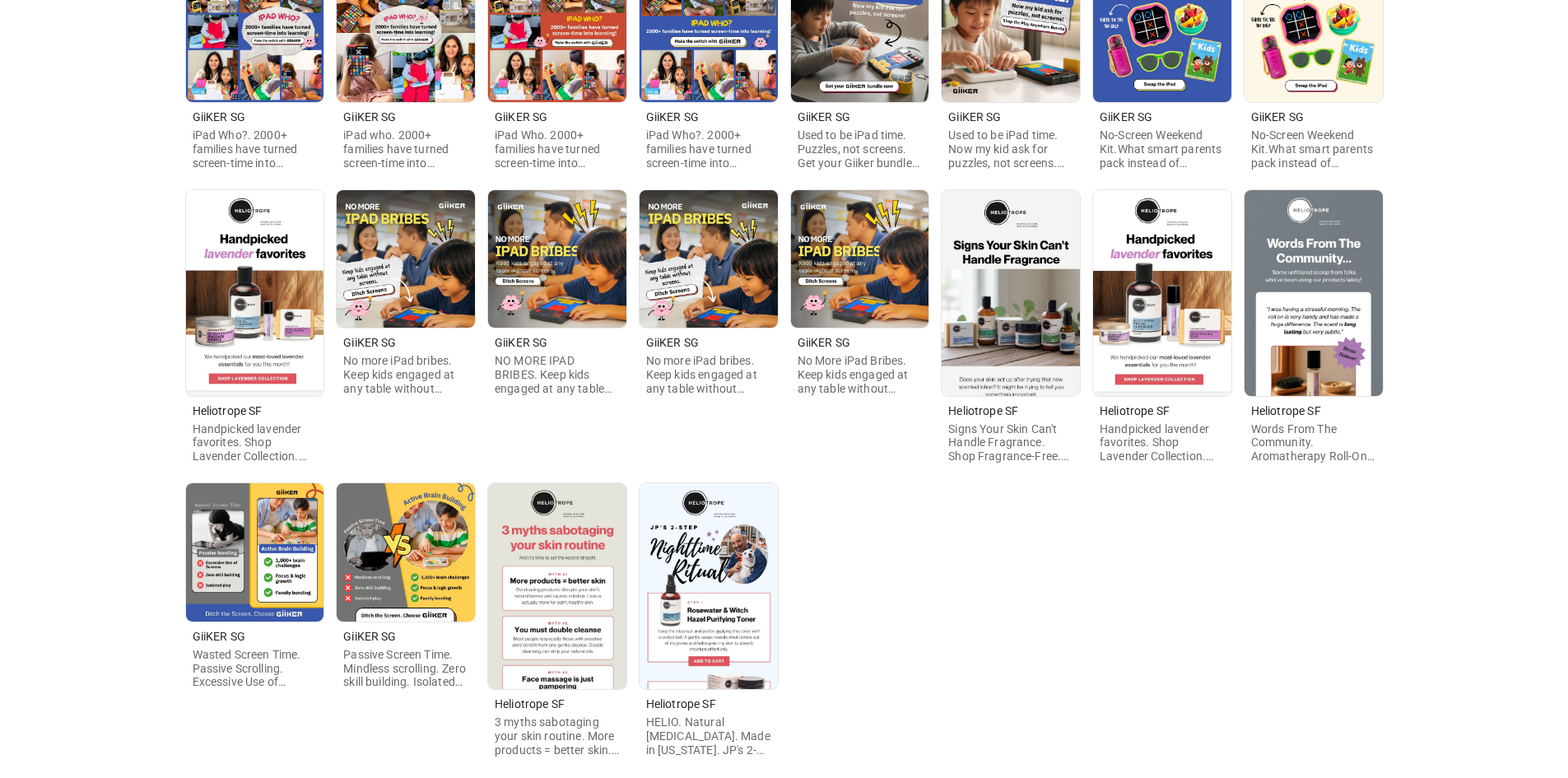
click at [426, 554] on img at bounding box center [406, 553] width 139 height 139
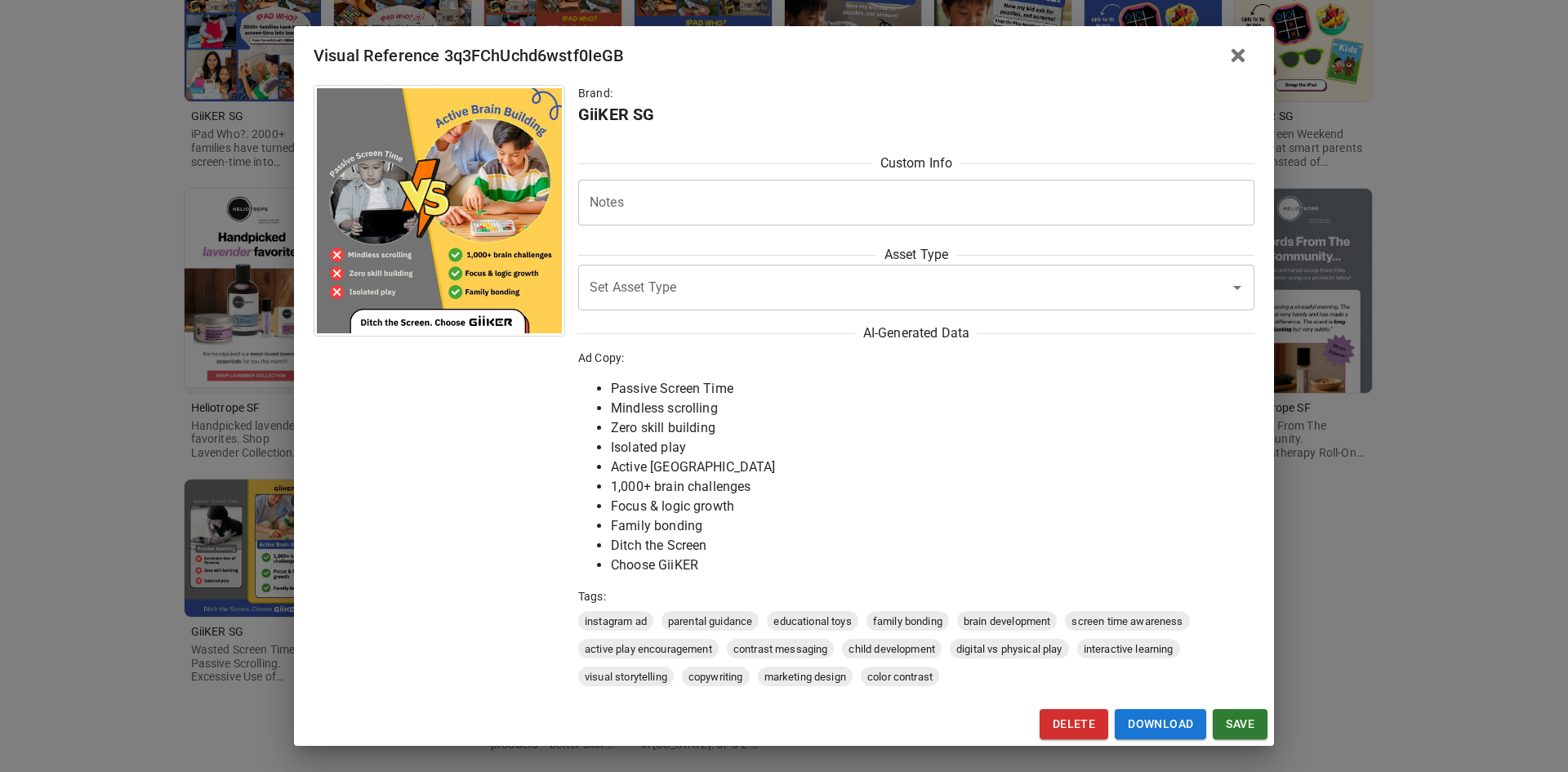
click at [173, 535] on div "Visual Reference 3q3FChUchd6wstf0IeGB Brand: GiiKER SG Custom Info Notes * Note…" at bounding box center [784, 386] width 1568 height 772
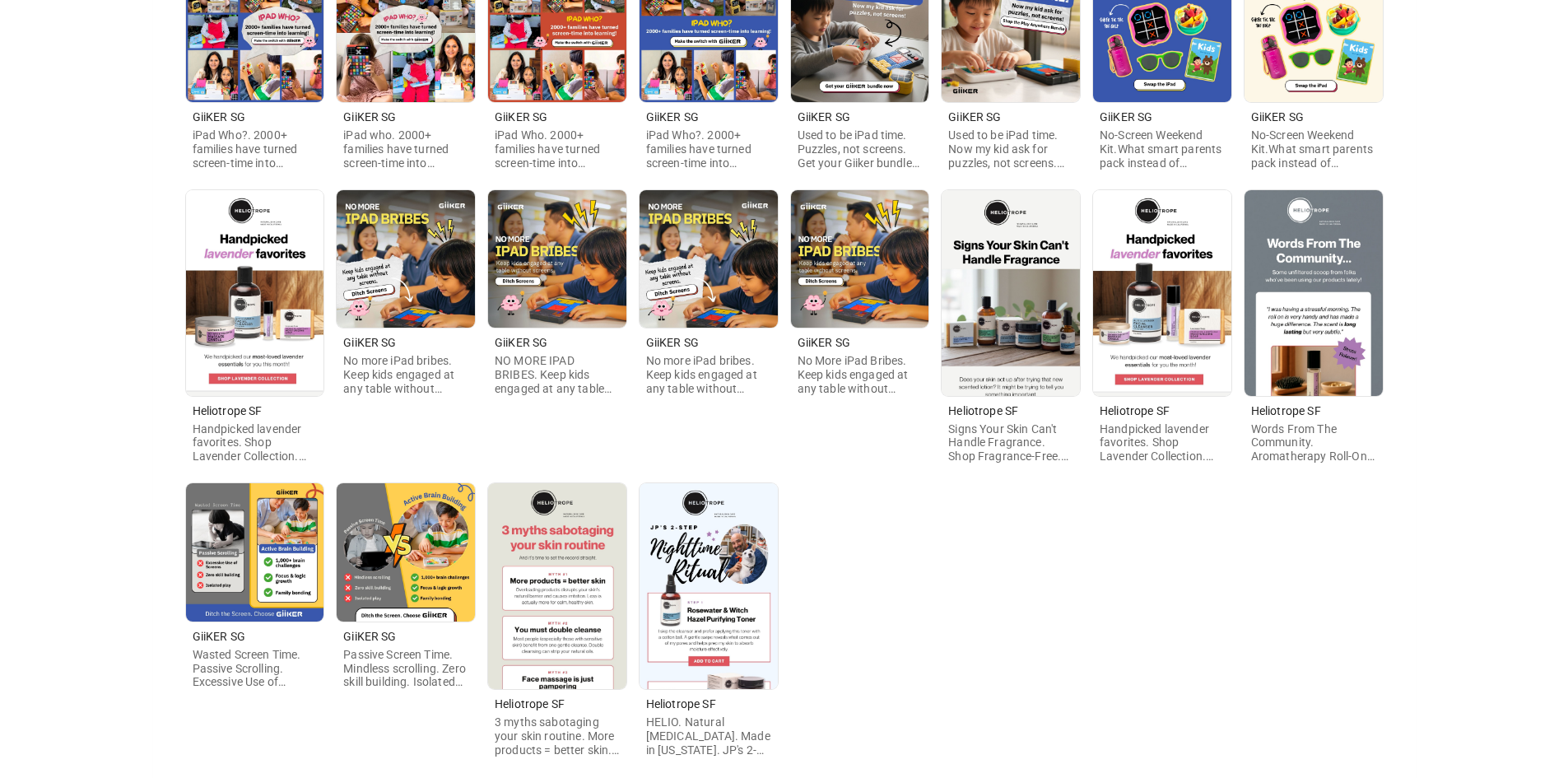
click at [262, 575] on img at bounding box center [255, 553] width 139 height 139
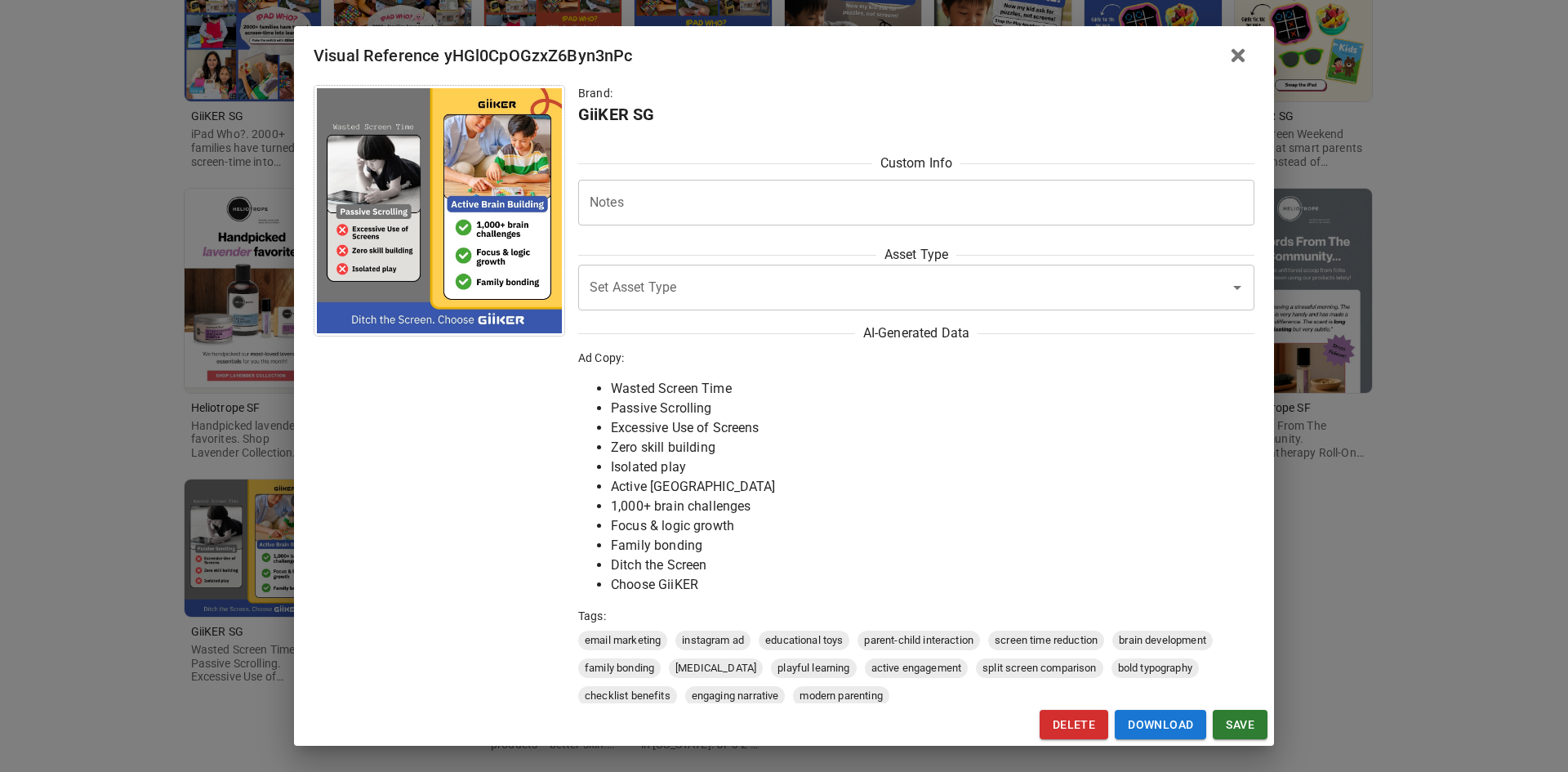
click at [120, 533] on div "Visual Reference yHGl0CpOGzxZ6Byn3nPc Brand: GiiKER SG Custom Info Notes * Note…" at bounding box center [784, 386] width 1568 height 772
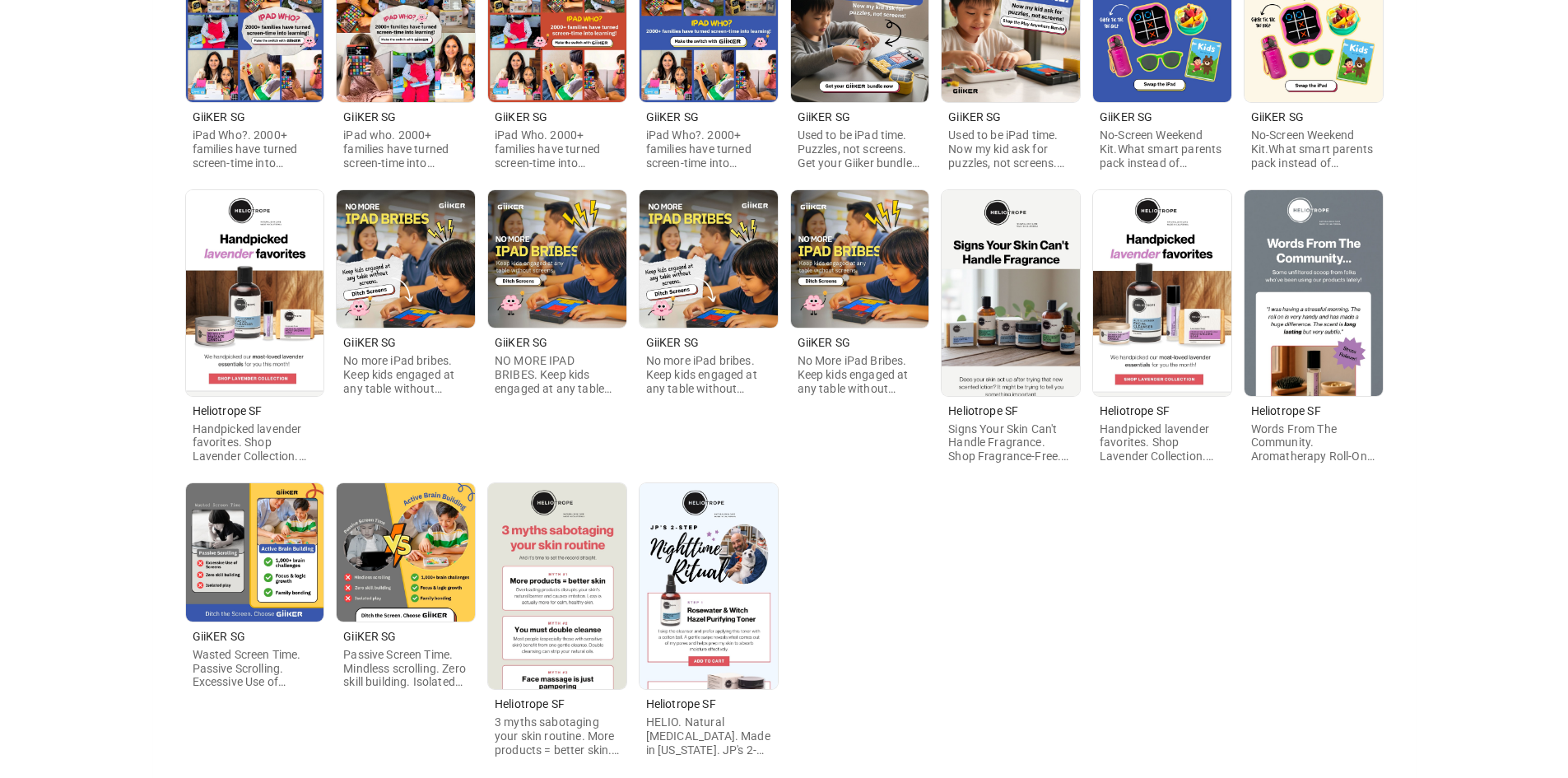
scroll to position [414, 0]
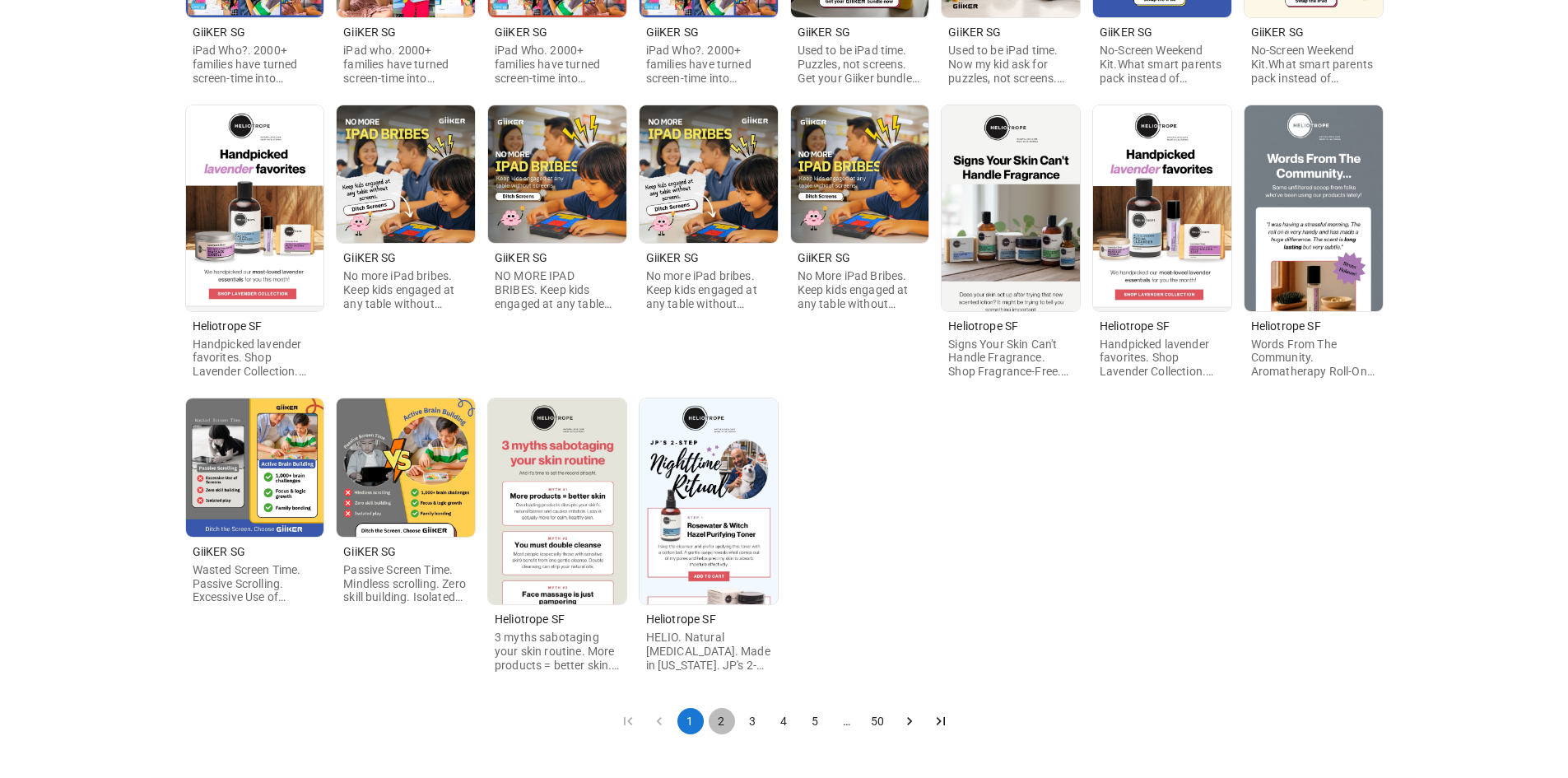
click at [720, 721] on button "2" at bounding box center [722, 721] width 26 height 26
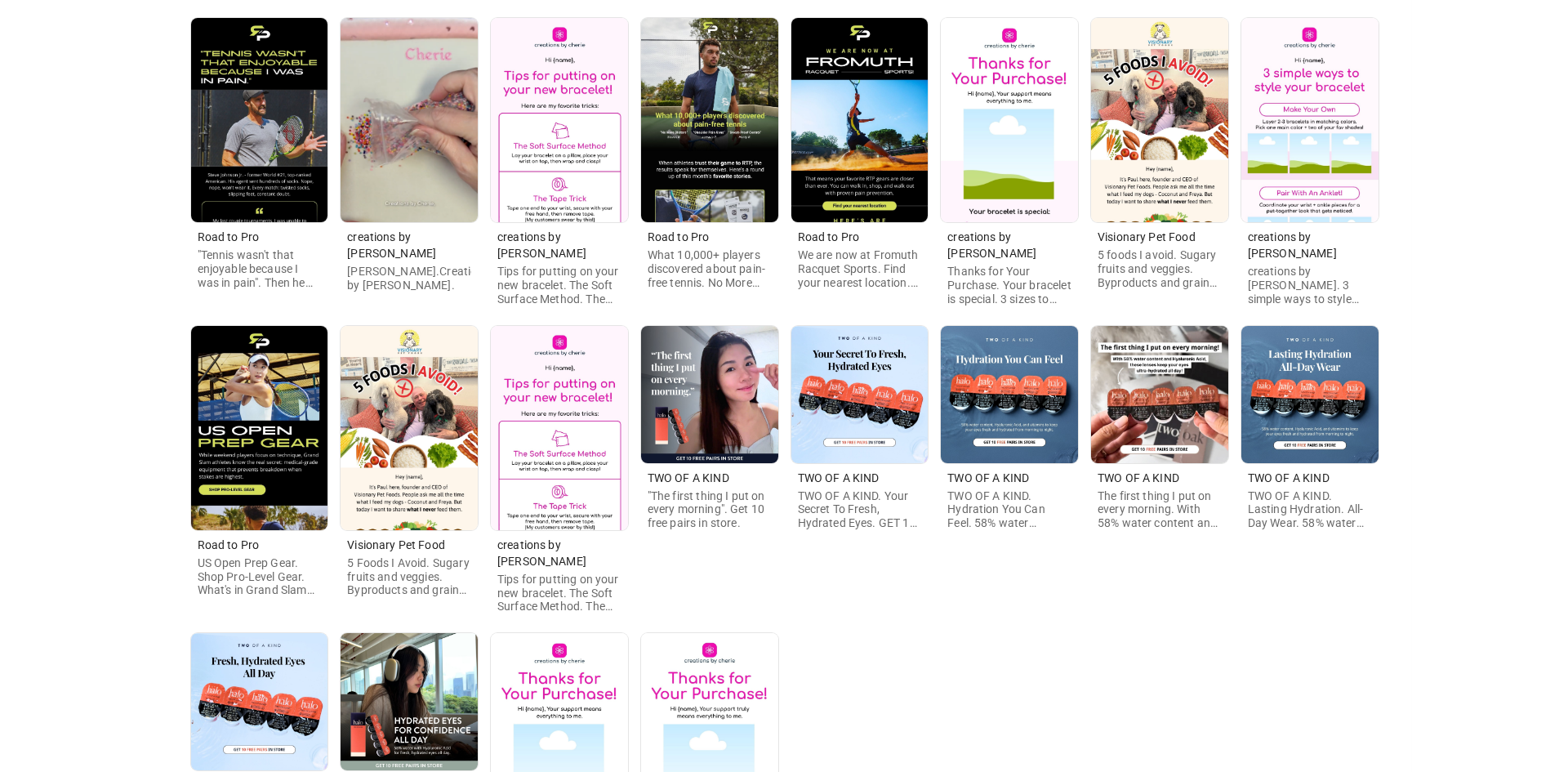
scroll to position [326, 0]
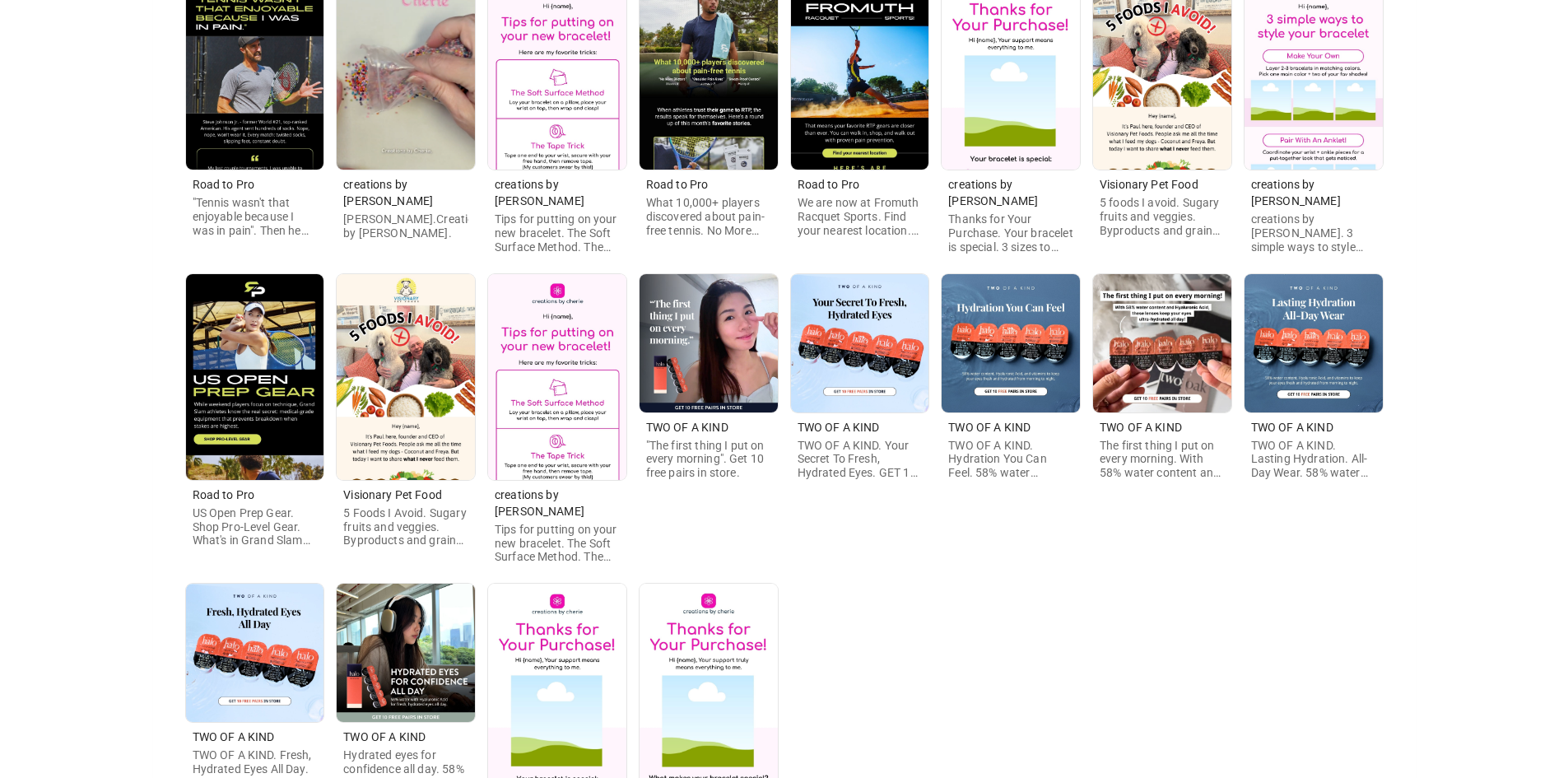
click at [1139, 60] on img at bounding box center [1163, 67] width 139 height 206
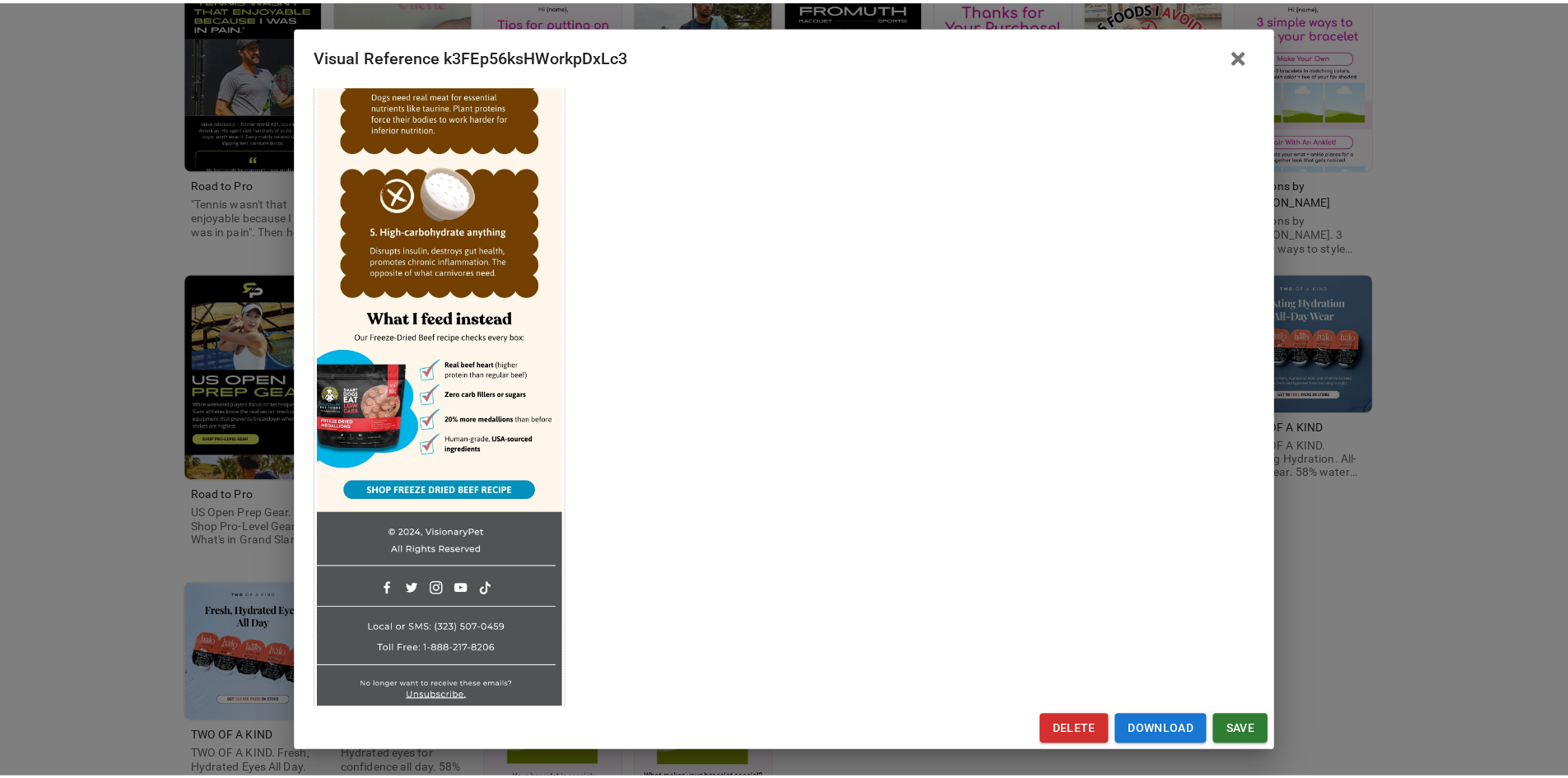
scroll to position [881, 0]
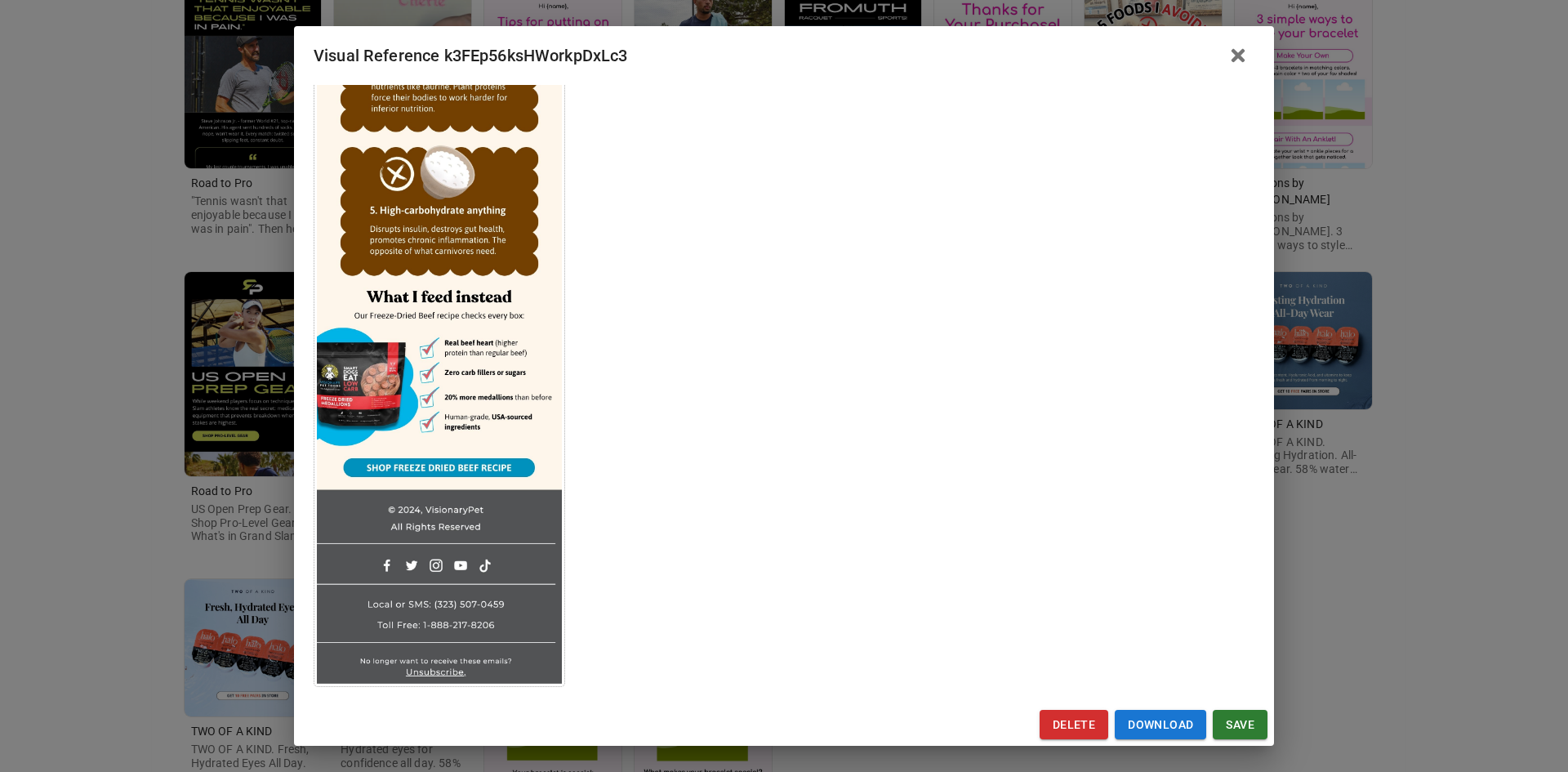
click at [1235, 55] on icon "button" at bounding box center [1238, 56] width 20 height 20
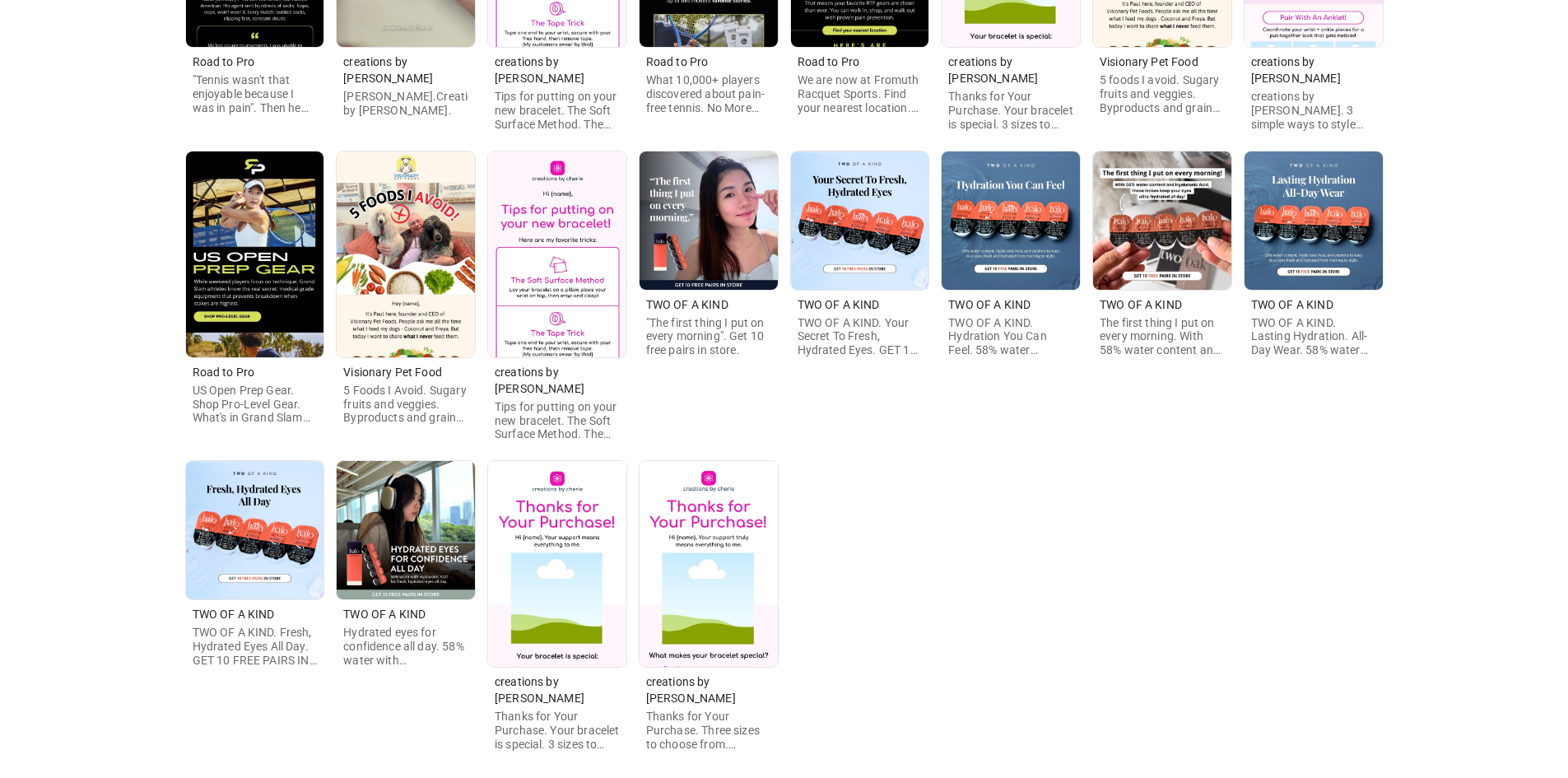
scroll to position [482, 0]
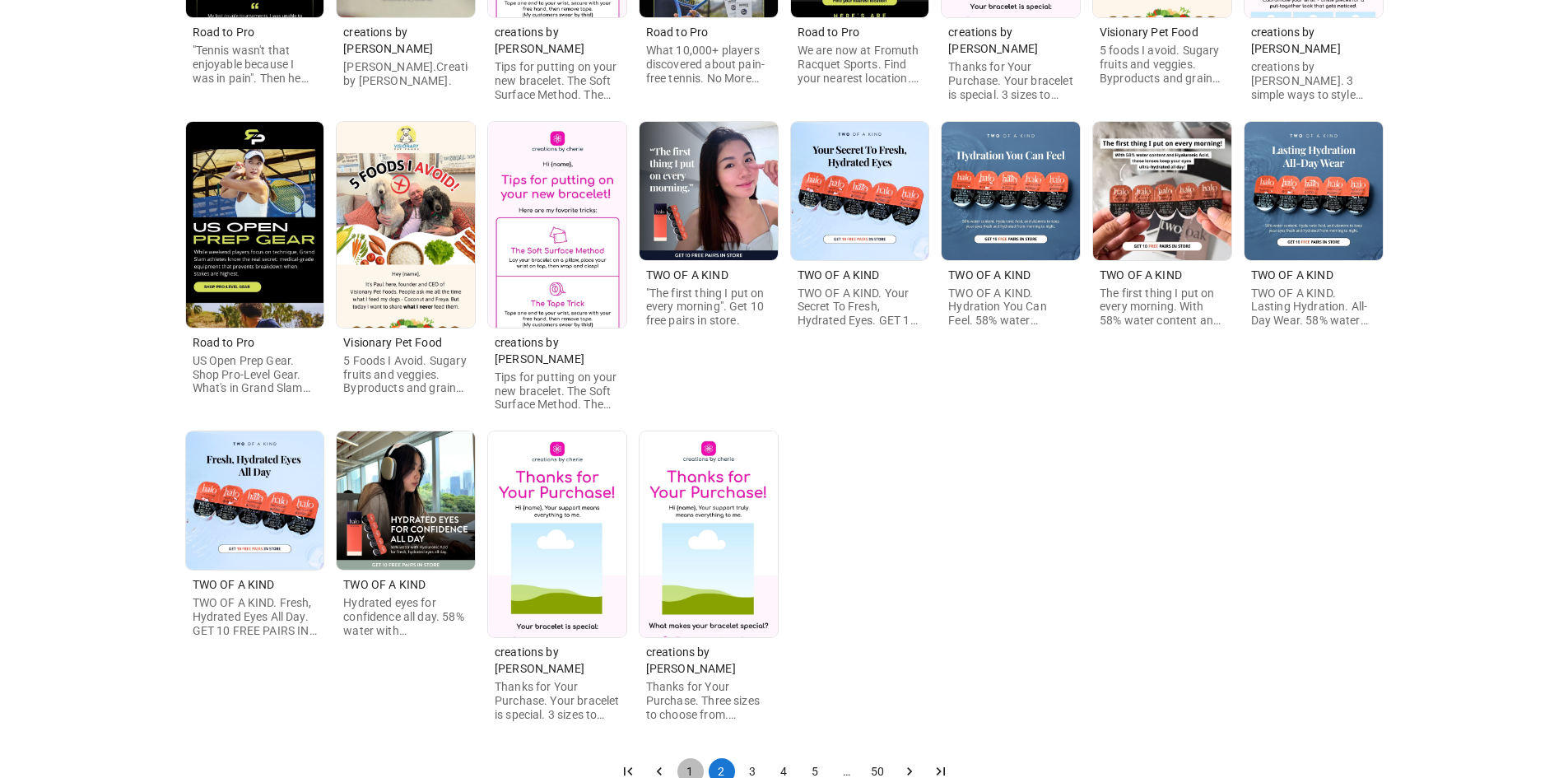
click at [694, 758] on button "1" at bounding box center [691, 771] width 26 height 26
